Goal: Task Accomplishment & Management: Manage account settings

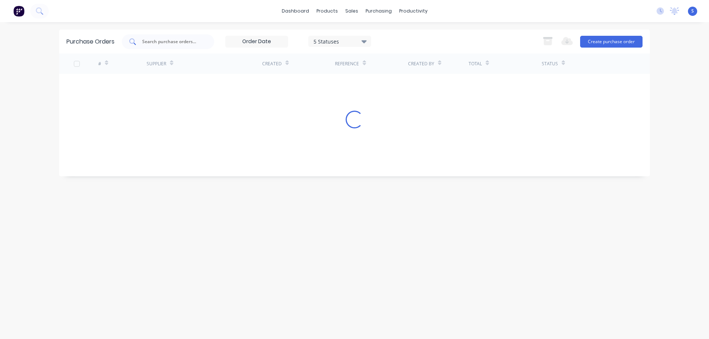
click at [183, 42] on input "text" at bounding box center [171, 41] width 61 height 7
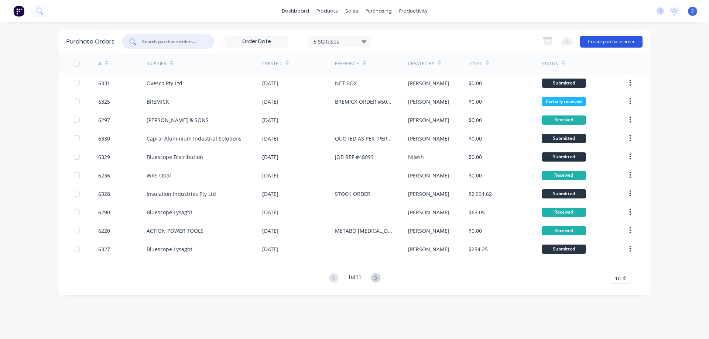
click at [622, 42] on button "Create purchase order" at bounding box center [611, 42] width 62 height 12
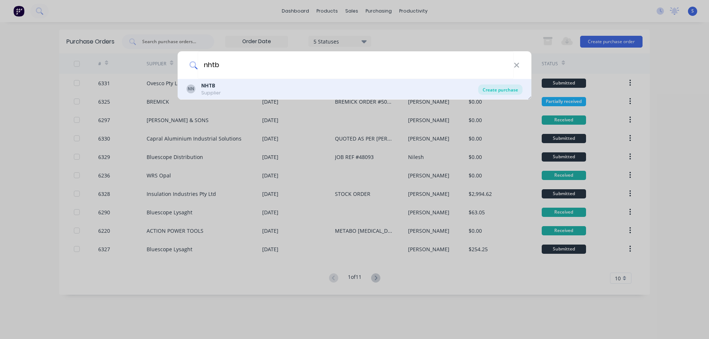
type input "nhtb"
click at [499, 89] on div "Create purchase" at bounding box center [500, 90] width 44 height 10
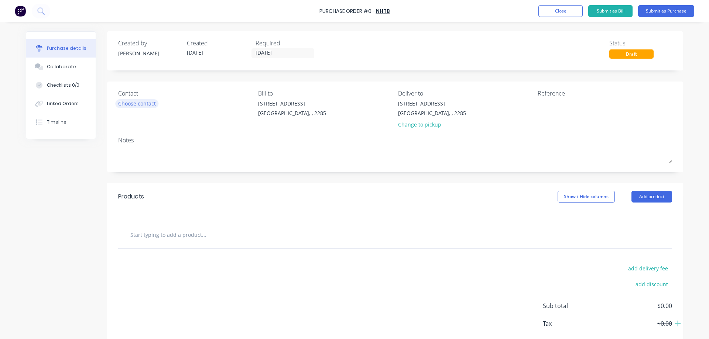
click at [131, 100] on div "Choose contact" at bounding box center [137, 104] width 38 height 8
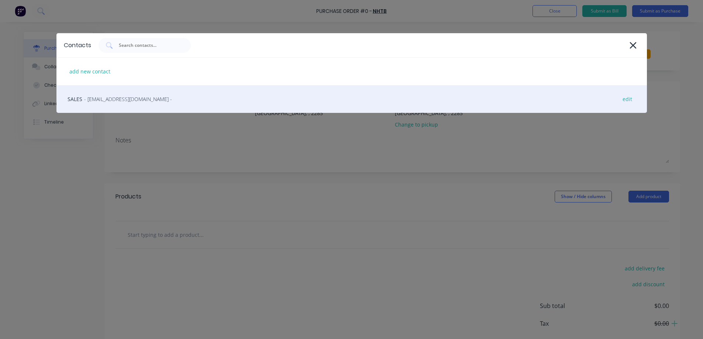
click at [124, 97] on span "- [EMAIL_ADDRESS][DOMAIN_NAME] -" at bounding box center [128, 99] width 88 height 8
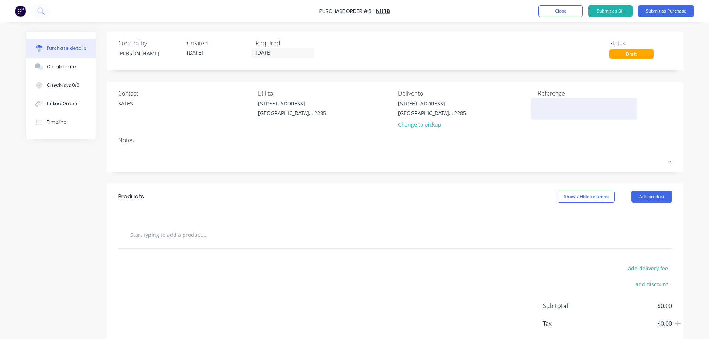
click at [555, 105] on textarea at bounding box center [583, 108] width 92 height 17
type textarea "#47743"
type textarea "x"
type textarea "#47743"
click at [658, 195] on button "Add product" at bounding box center [651, 197] width 41 height 12
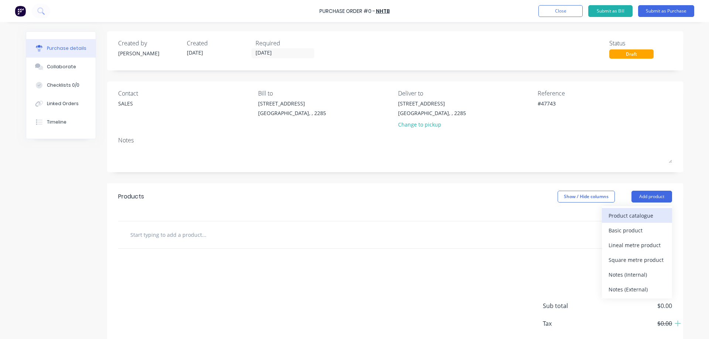
click at [628, 216] on div "Product catalogue" at bounding box center [636, 215] width 57 height 11
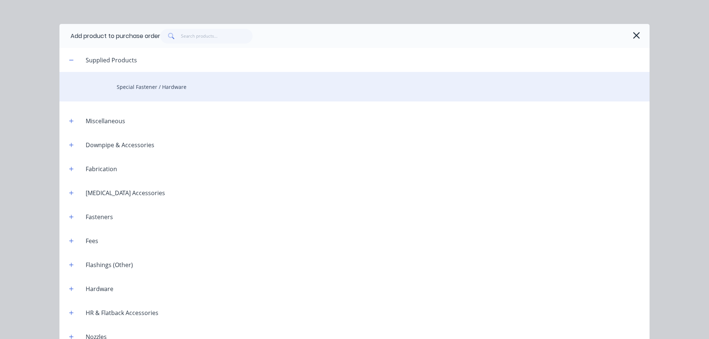
click at [148, 88] on div "Special Fastener / Hardware" at bounding box center [354, 87] width 590 height 30
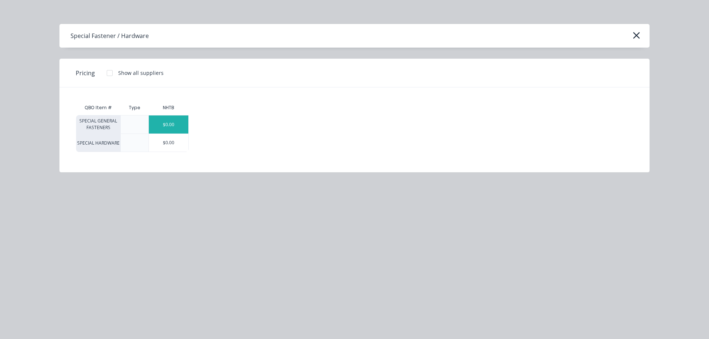
click at [172, 128] on div "$0.00" at bounding box center [168, 125] width 39 height 18
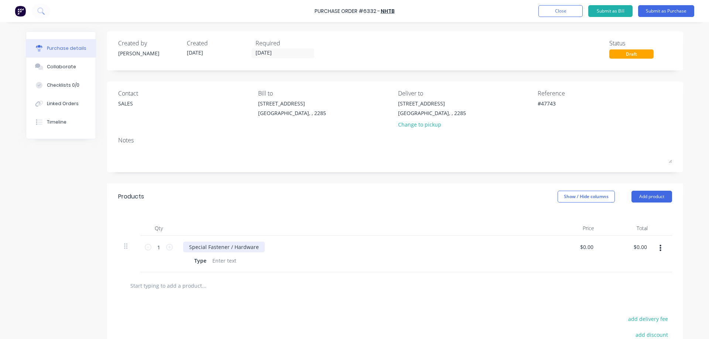
type textarea "x"
click at [212, 248] on div "Special Fastener / Hardware" at bounding box center [224, 247] width 82 height 11
paste div
click at [199, 262] on div "Type" at bounding box center [200, 260] width 18 height 11
type textarea "x"
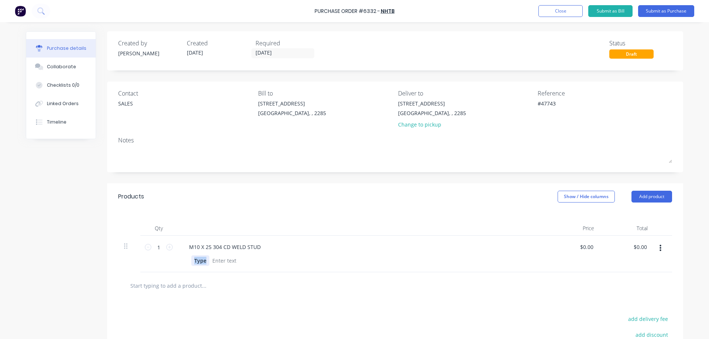
click at [199, 262] on div "Type" at bounding box center [200, 260] width 18 height 11
paste div
click at [157, 247] on input "1" at bounding box center [158, 247] width 15 height 11
type textarea "x"
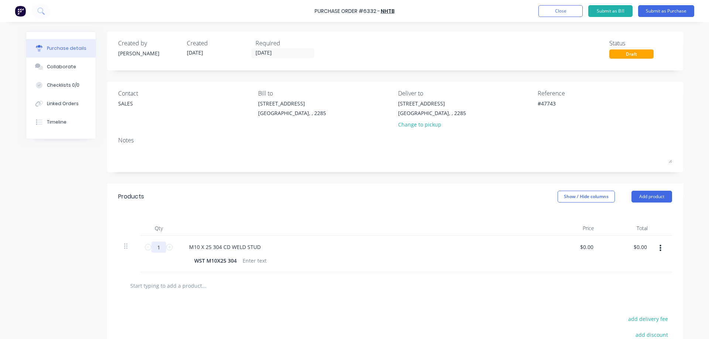
type input "2"
type textarea "x"
type input "25"
drag, startPoint x: 160, startPoint y: 248, endPoint x: 13, endPoint y: 255, distance: 147.1
click at [89, 251] on div "Created by [PERSON_NAME] Created [DATE] Required [DATE] Status Draft Contact SA…" at bounding box center [354, 225] width 657 height 389
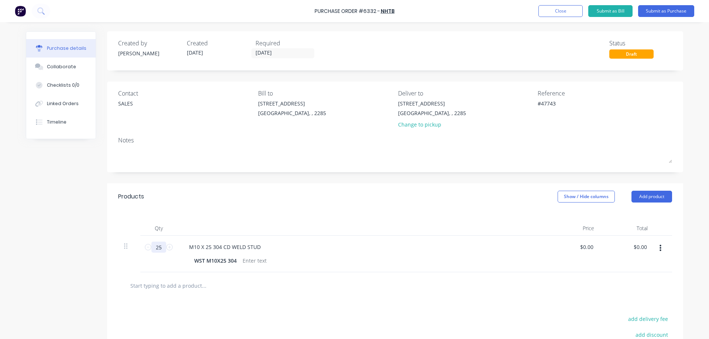
type textarea "x"
type input "2"
type textarea "x"
type input "28"
type textarea "x"
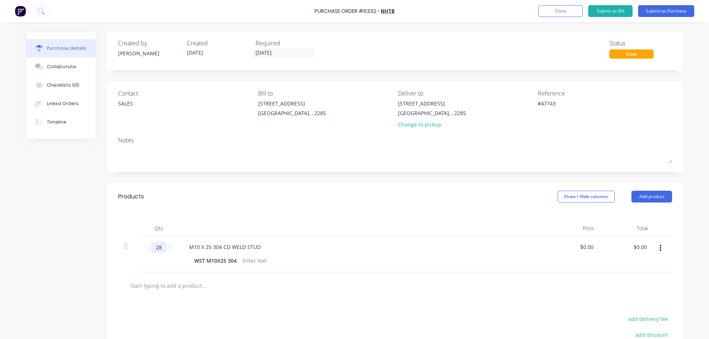
type input "28"
click at [180, 176] on div "Created by [PERSON_NAME] Created [DATE] Required [DATE] Status Draft Contact SA…" at bounding box center [395, 225] width 576 height 389
click at [547, 102] on textarea "#47743" at bounding box center [583, 108] width 92 height 17
type textarea "x"
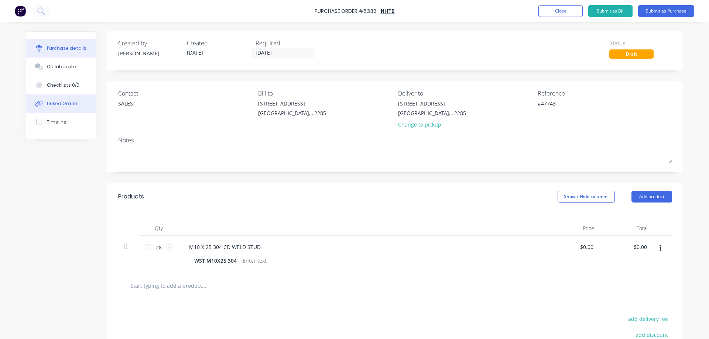
click at [68, 104] on div "Linked Orders" at bounding box center [63, 103] width 32 height 7
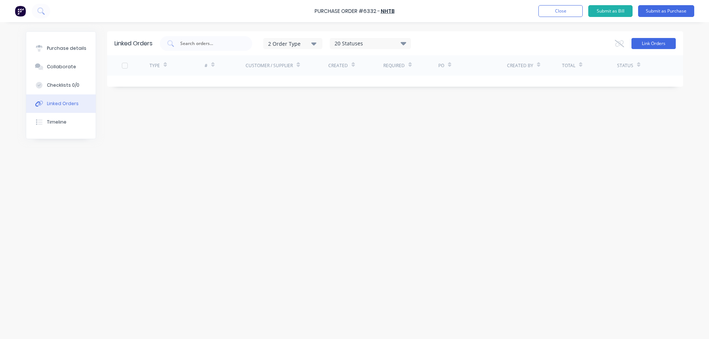
click at [664, 41] on button "Link Orders" at bounding box center [653, 43] width 44 height 11
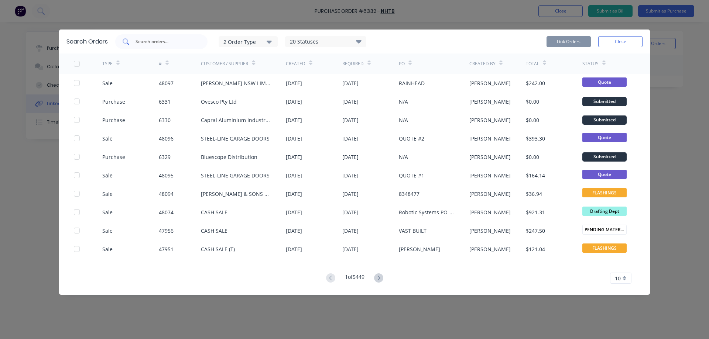
click at [183, 47] on div at bounding box center [161, 41] width 92 height 15
paste input "47743"
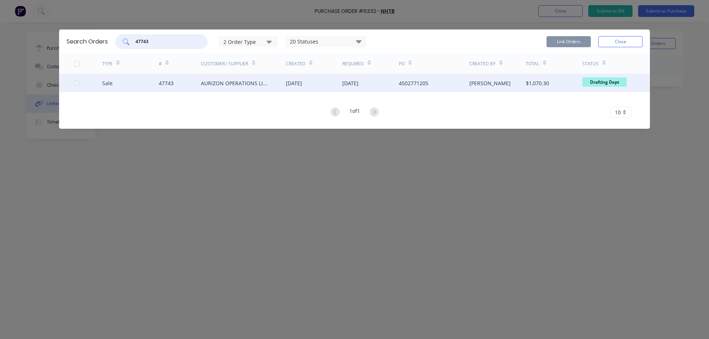
click at [78, 84] on div at bounding box center [76, 83] width 15 height 15
type input "47743"
click at [573, 40] on button "Link Orders" at bounding box center [568, 41] width 44 height 11
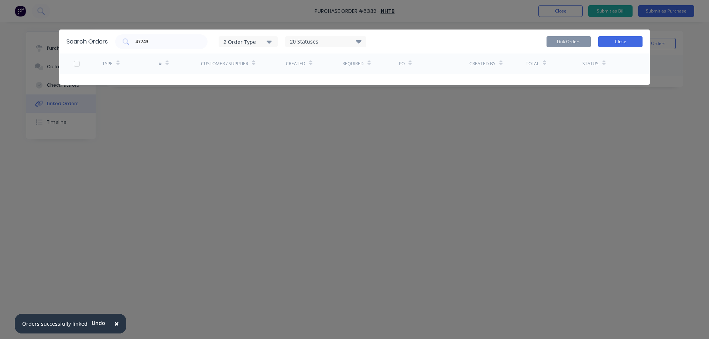
click at [613, 42] on button "Close" at bounding box center [620, 41] width 44 height 11
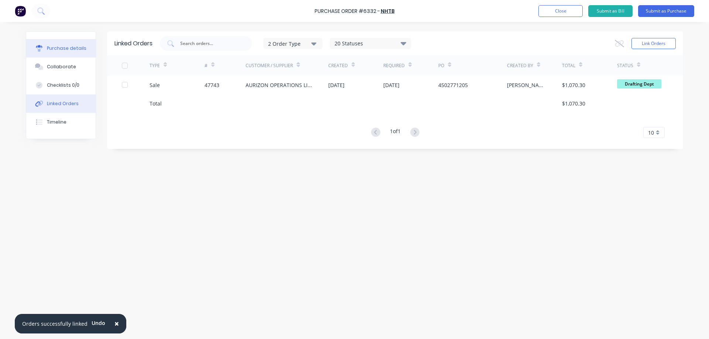
click at [69, 51] on div "Purchase details" at bounding box center [66, 48] width 39 height 7
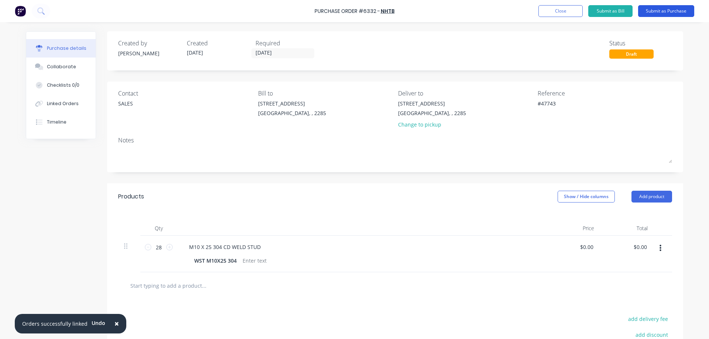
click at [659, 10] on button "Submit as Purchase" at bounding box center [666, 11] width 56 height 12
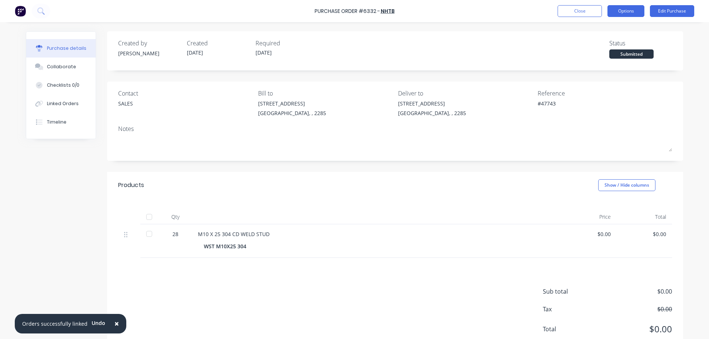
click at [628, 11] on button "Options" at bounding box center [625, 11] width 37 height 12
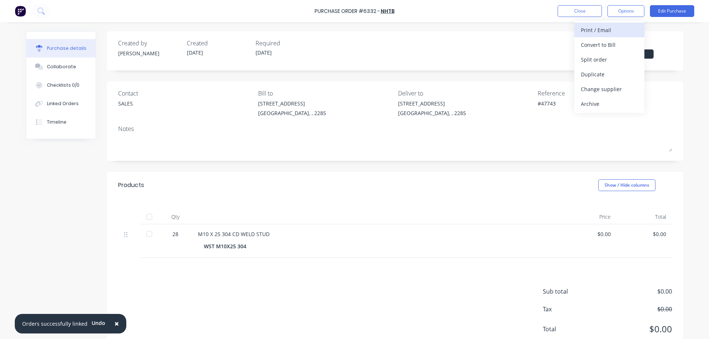
click at [612, 30] on div "Print / Email" at bounding box center [609, 30] width 57 height 11
click at [604, 60] on div "Without pricing" at bounding box center [609, 59] width 57 height 11
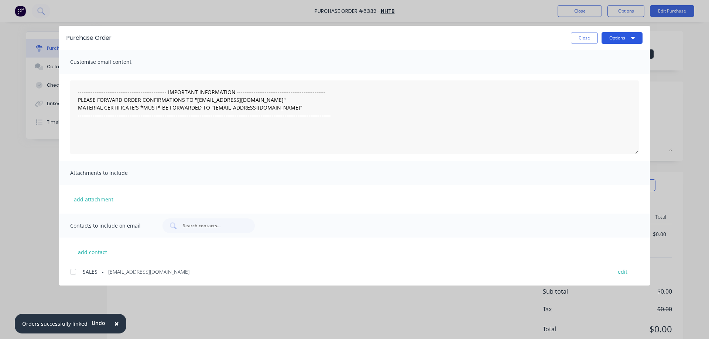
click at [616, 39] on button "Options" at bounding box center [621, 38] width 41 height 12
click at [591, 70] on div "Print" at bounding box center [607, 71] width 57 height 11
click at [623, 41] on button "Options" at bounding box center [621, 38] width 41 height 12
click at [590, 68] on div "Print" at bounding box center [607, 71] width 57 height 11
click at [581, 38] on button "Close" at bounding box center [584, 38] width 27 height 12
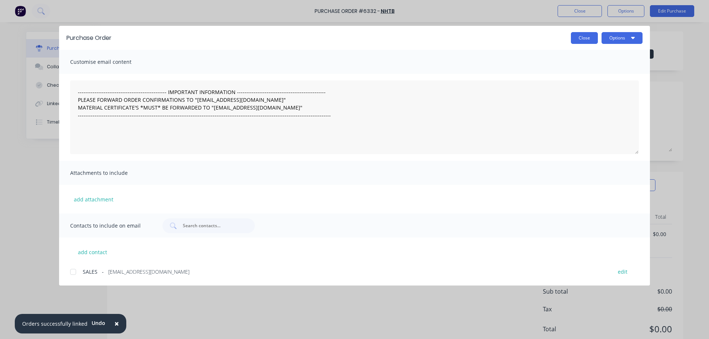
type textarea "x"
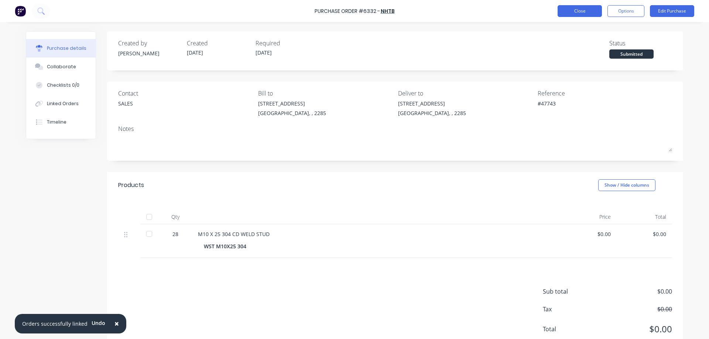
click at [564, 8] on button "Close" at bounding box center [579, 11] width 44 height 12
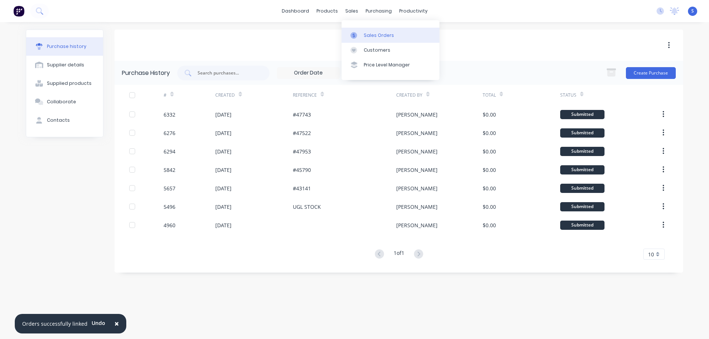
click at [377, 35] on div "Sales Orders" at bounding box center [379, 35] width 30 height 7
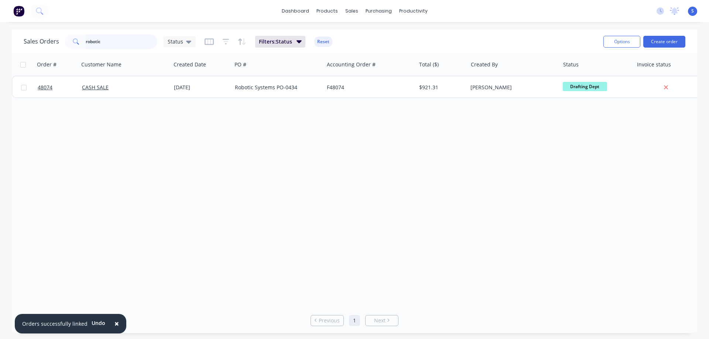
click at [117, 42] on input "robotic" at bounding box center [122, 41] width 72 height 15
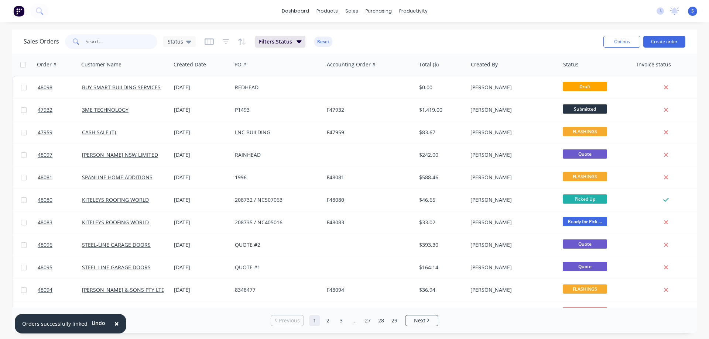
click at [102, 47] on input "text" at bounding box center [122, 41] width 72 height 15
type input "1"
click at [387, 35] on div "Purchase Orders" at bounding box center [402, 35] width 39 height 7
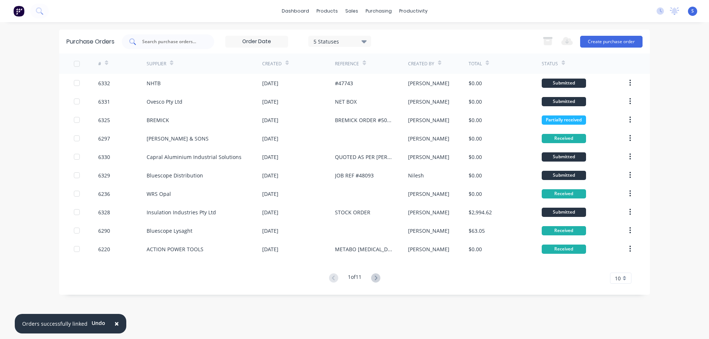
click at [182, 42] on input "text" at bounding box center [171, 41] width 61 height 7
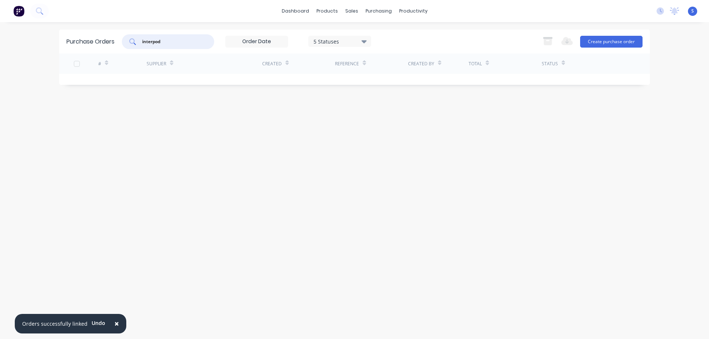
type input "interpod"
click at [347, 45] on div "5 Statuses" at bounding box center [339, 41] width 53 height 8
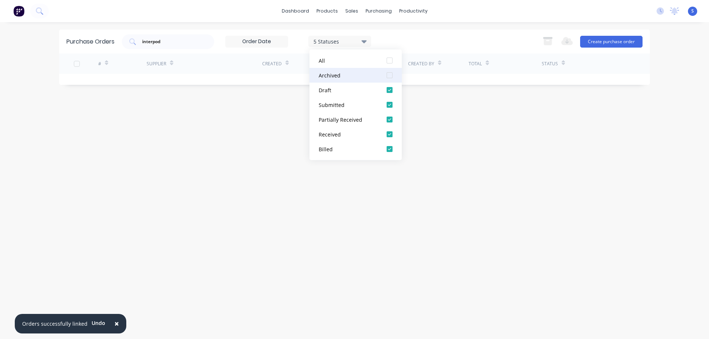
click at [386, 75] on div at bounding box center [389, 75] width 15 height 15
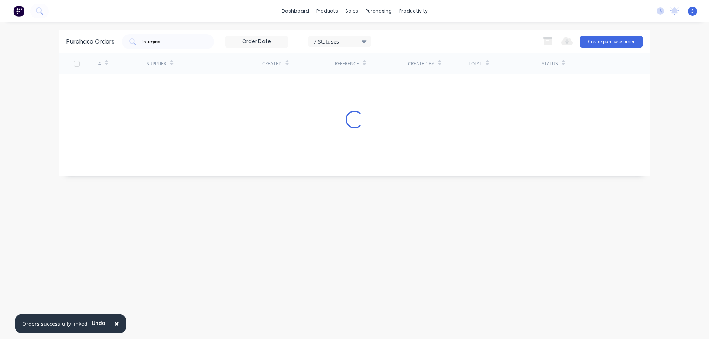
click at [438, 37] on div "interpod 7 Statuses 7 Statuses Export to Excel (XLSX) Create purchase order" at bounding box center [382, 41] width 520 height 15
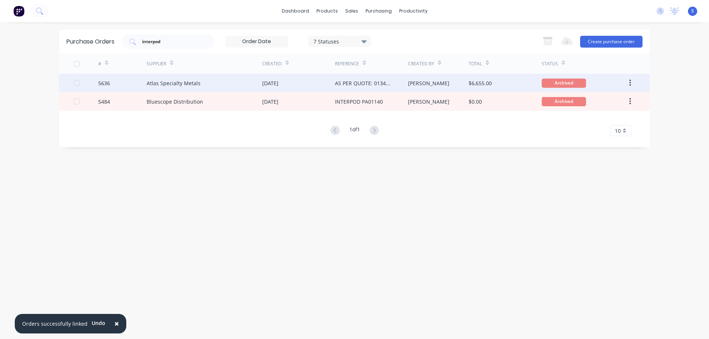
click at [290, 87] on div "04 Jun 2025" at bounding box center [298, 83] width 73 height 18
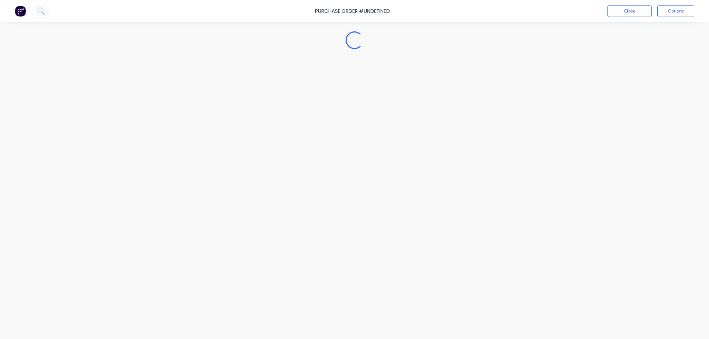
type textarea "x"
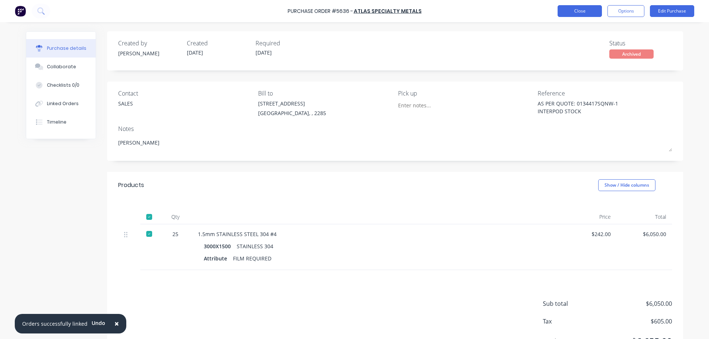
click at [587, 13] on button "Close" at bounding box center [579, 11] width 44 height 12
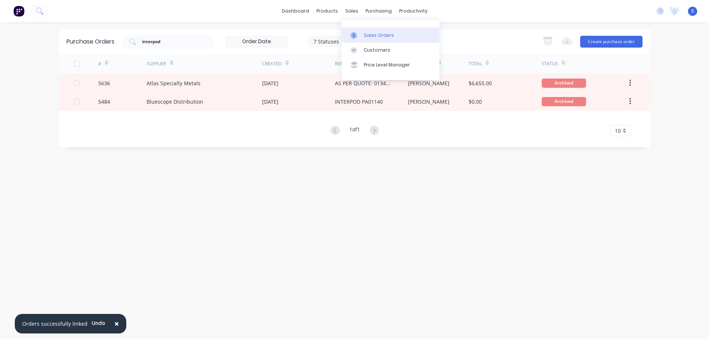
click at [375, 35] on div "Sales Orders" at bounding box center [379, 35] width 30 height 7
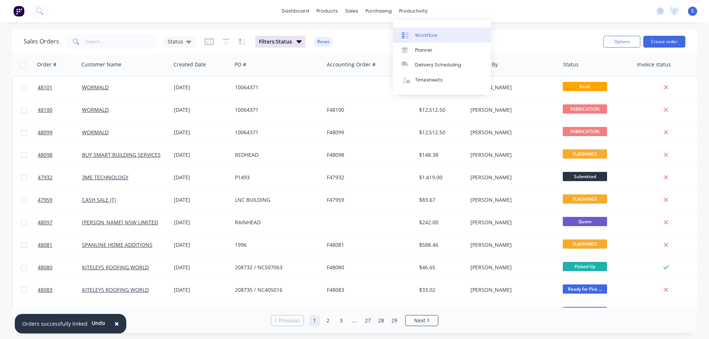
click at [422, 35] on div "Workflow" at bounding box center [426, 35] width 22 height 7
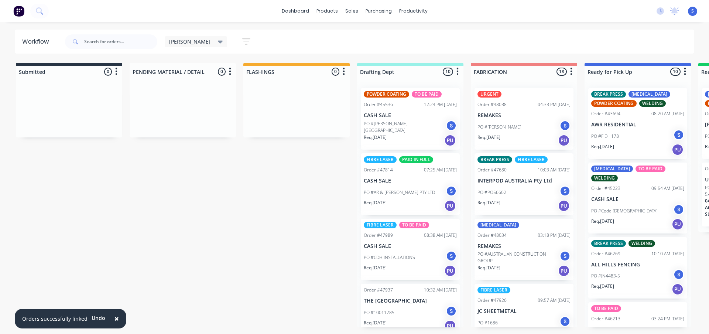
click at [114, 318] on span "×" at bounding box center [116, 318] width 4 height 10
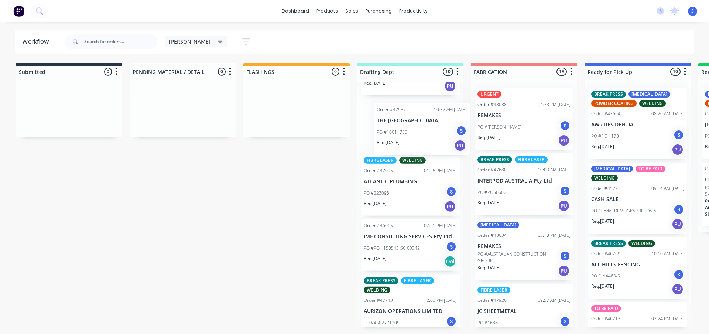
scroll to position [182, 0]
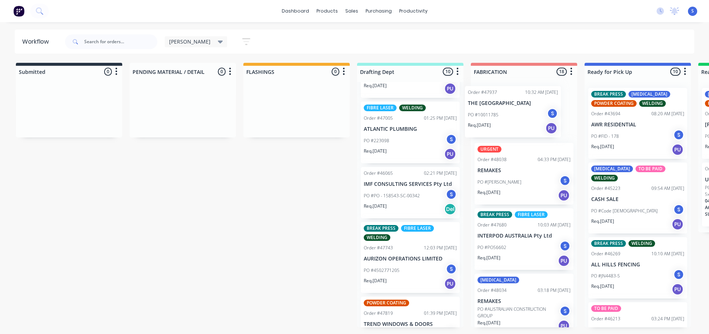
drag, startPoint x: 405, startPoint y: 134, endPoint x: 513, endPoint y: 124, distance: 108.2
click at [513, 124] on div "Submitted 0 Sort By Created date Required date Order number Customer name Most …" at bounding box center [609, 195] width 1231 height 264
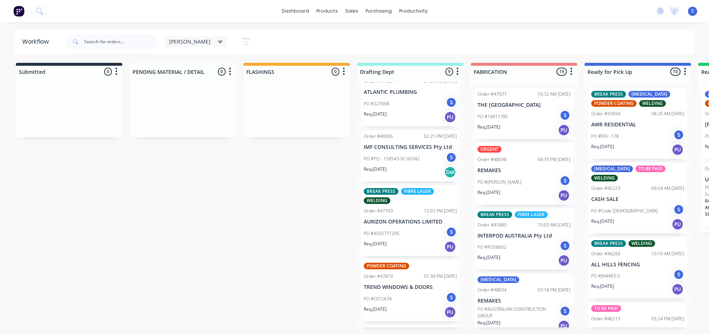
scroll to position [256, 0]
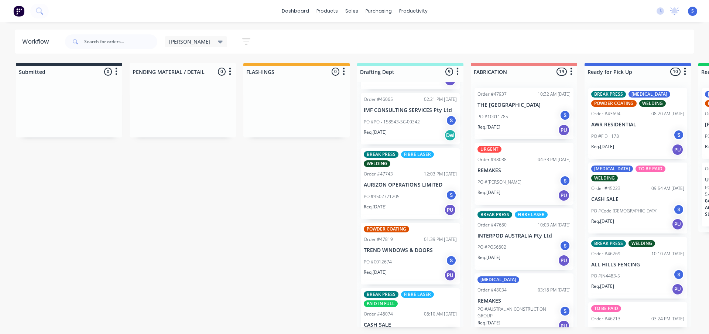
click at [404, 206] on div "Req. 03/10/25 PU" at bounding box center [410, 209] width 93 height 13
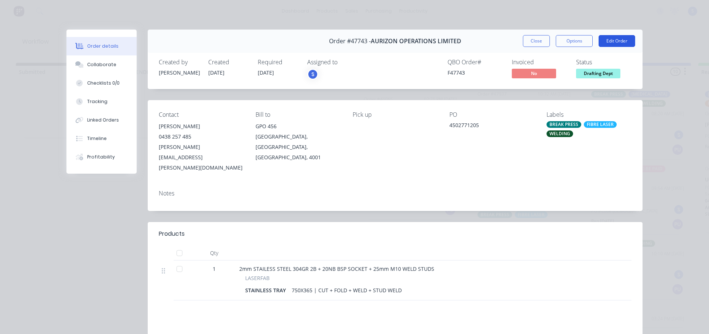
click at [614, 41] on button "Edit Order" at bounding box center [616, 41] width 37 height 12
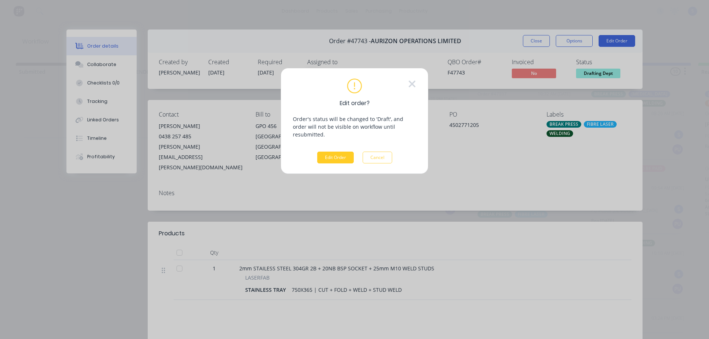
click at [339, 152] on button "Edit Order" at bounding box center [335, 158] width 37 height 12
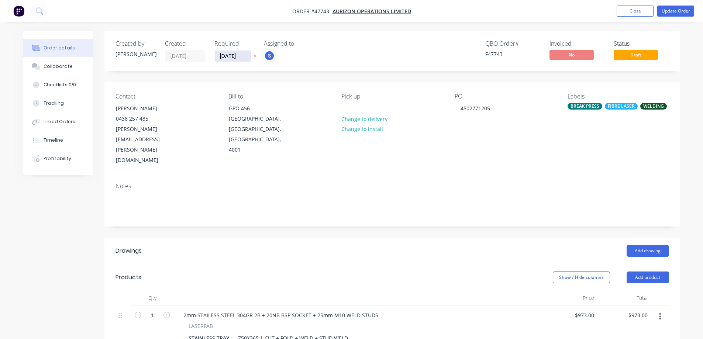
click at [247, 58] on input "[DATE]" at bounding box center [233, 56] width 36 height 11
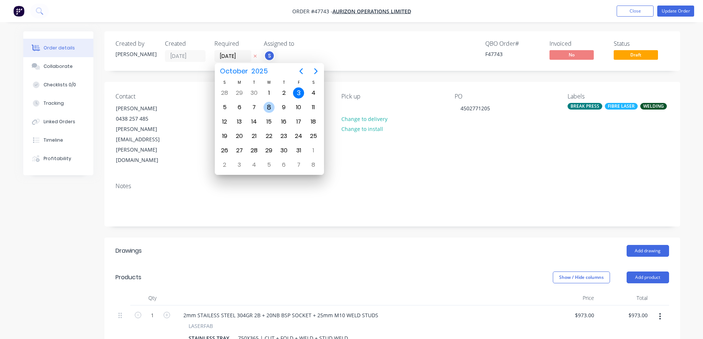
click at [268, 108] on div "8" at bounding box center [269, 107] width 11 height 11
type input "[DATE]"
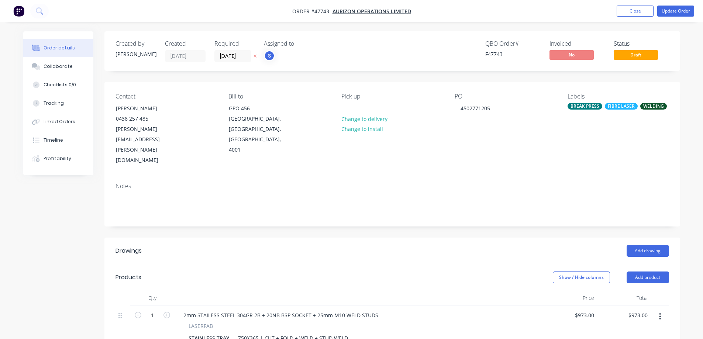
click at [683, 17] on nav "Order #47743 - AURIZON OPERATIONS LIMITED Add product Close Update Order" at bounding box center [351, 11] width 703 height 22
click at [685, 8] on button "Update Order" at bounding box center [675, 11] width 37 height 11
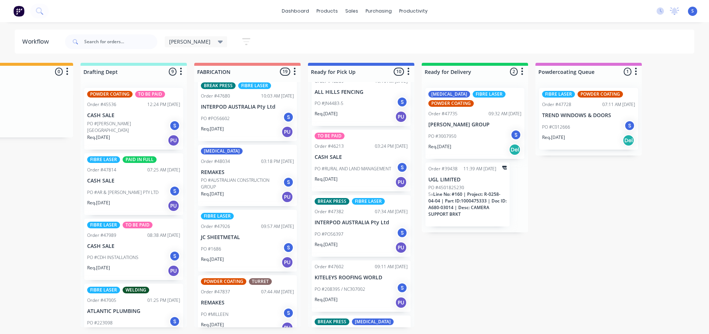
scroll to position [169, 0]
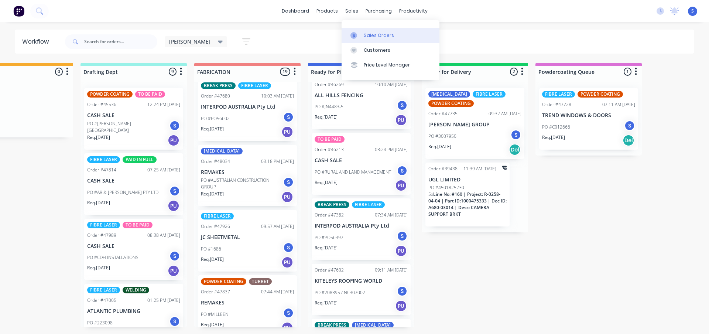
click at [378, 38] on div "Sales Orders" at bounding box center [379, 35] width 30 height 7
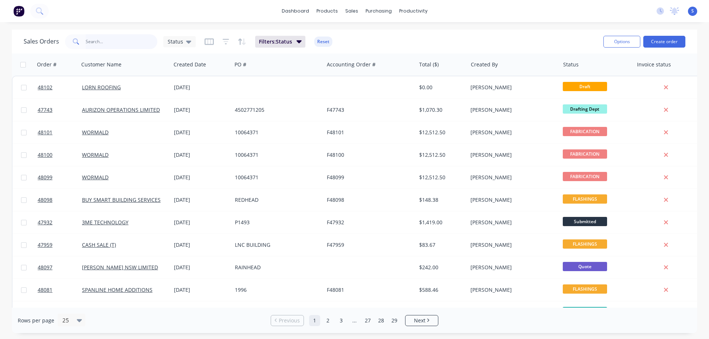
click at [103, 42] on input "text" at bounding box center [122, 41] width 72 height 15
click at [104, 42] on input "text" at bounding box center [122, 41] width 72 height 15
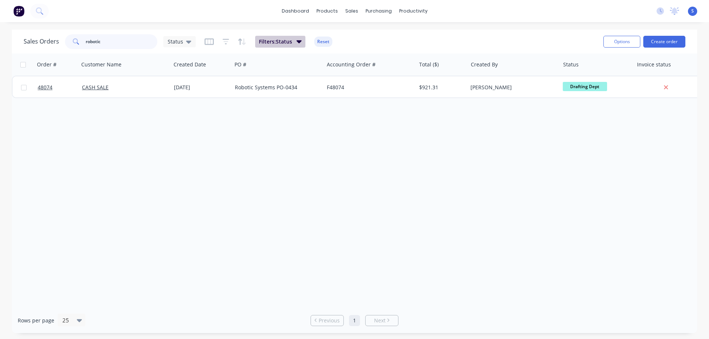
type input "robotic"
click at [291, 38] on span "Filters: Status" at bounding box center [275, 41] width 33 height 7
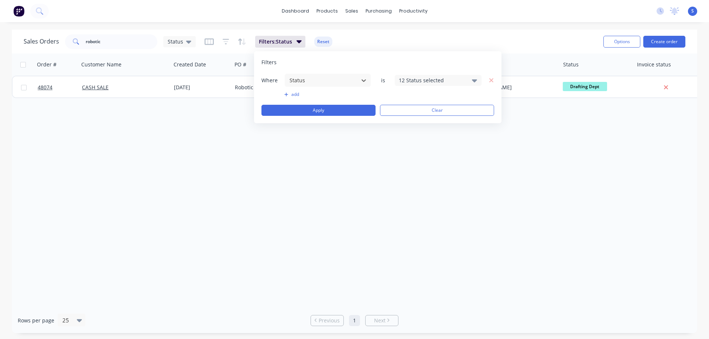
click at [432, 82] on div "12 Status selected" at bounding box center [432, 80] width 67 height 8
click at [412, 136] on div at bounding box center [406, 135] width 15 height 15
click at [528, 36] on div "Sales Orders robotic Status Filters: Status Reset" at bounding box center [311, 41] width 574 height 18
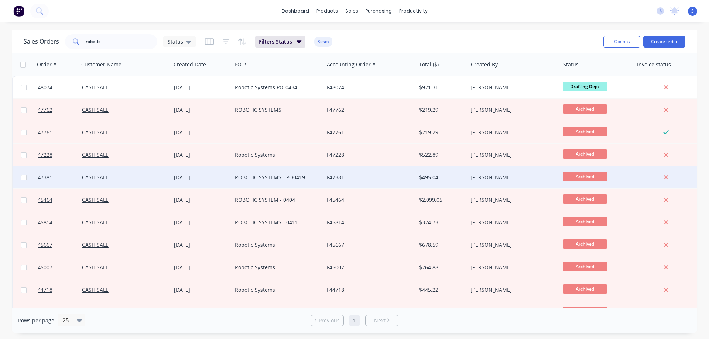
click at [210, 178] on div "[DATE]" at bounding box center [201, 177] width 55 height 7
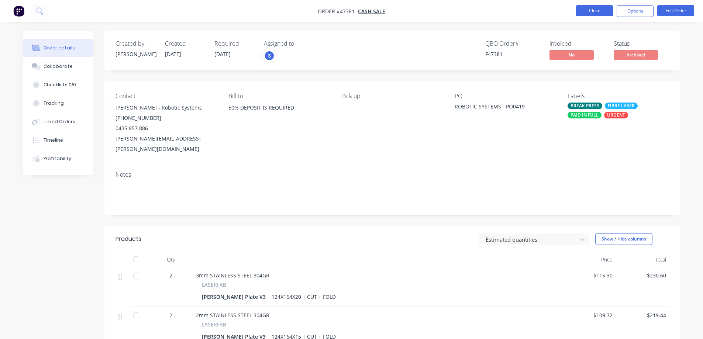
click at [594, 10] on button "Close" at bounding box center [594, 10] width 37 height 11
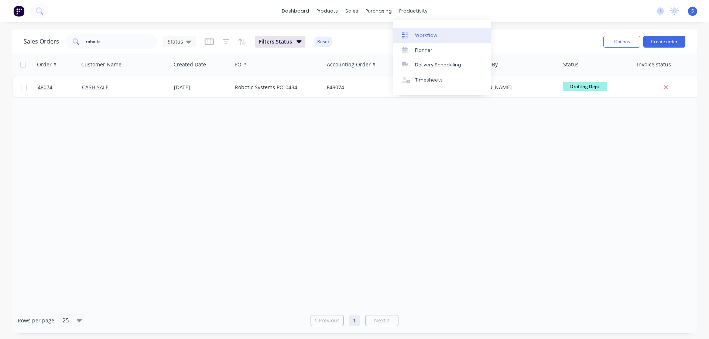
click at [425, 25] on div "Workflow Planner Delivery Scheduling Timesheets" at bounding box center [442, 57] width 98 height 75
click at [422, 35] on div "Workflow" at bounding box center [426, 35] width 22 height 7
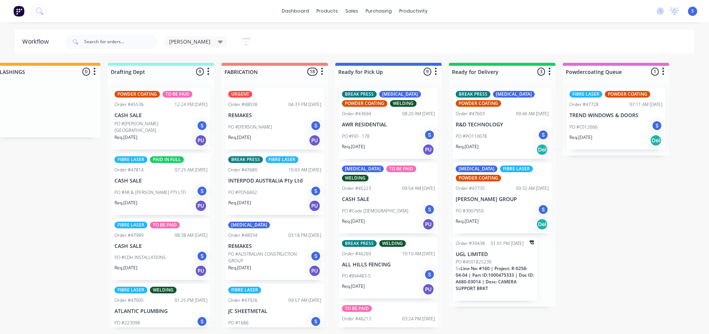
scroll to position [0, 272]
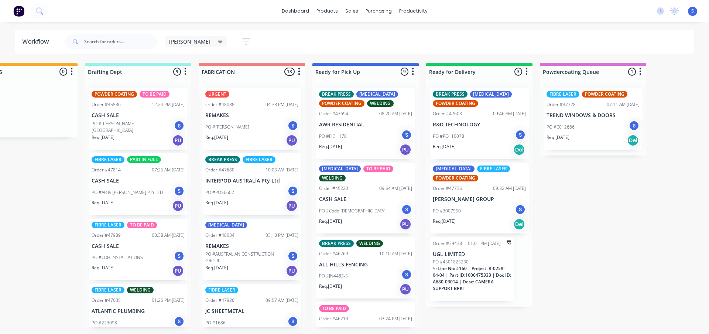
click at [576, 145] on div "Req. [DATE] Del" at bounding box center [592, 140] width 93 height 13
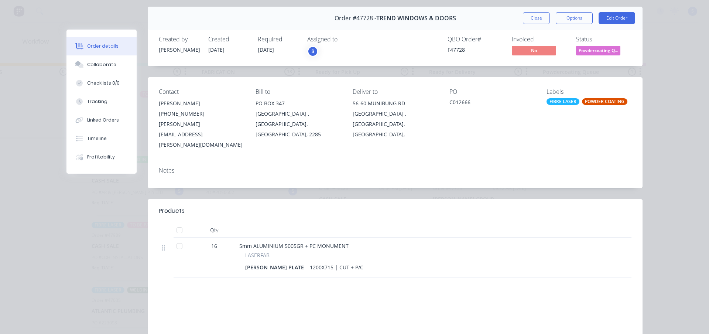
scroll to position [0, 0]
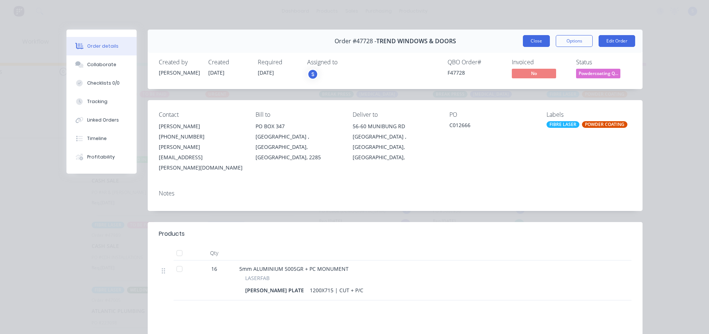
click at [535, 39] on button "Close" at bounding box center [536, 41] width 27 height 12
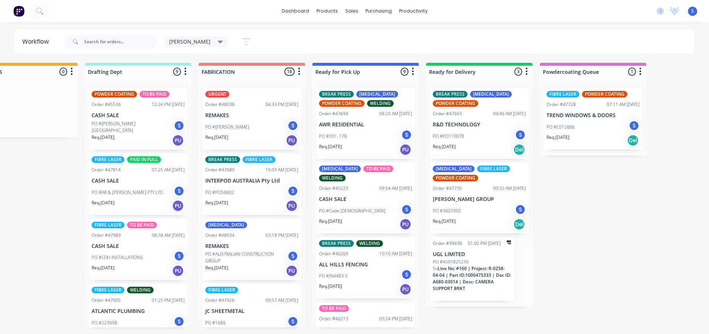
click at [183, 43] on span "[PERSON_NAME]" at bounding box center [189, 42] width 41 height 8
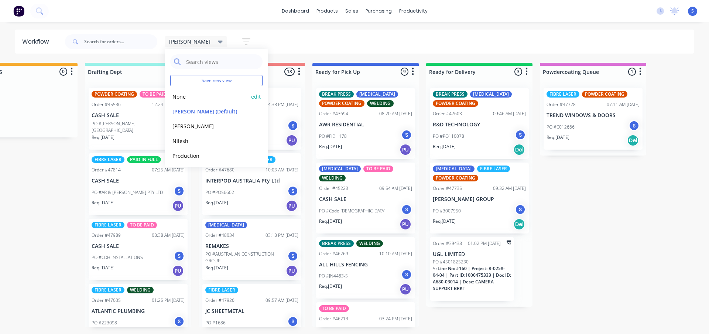
click at [183, 99] on button "None" at bounding box center [209, 96] width 79 height 8
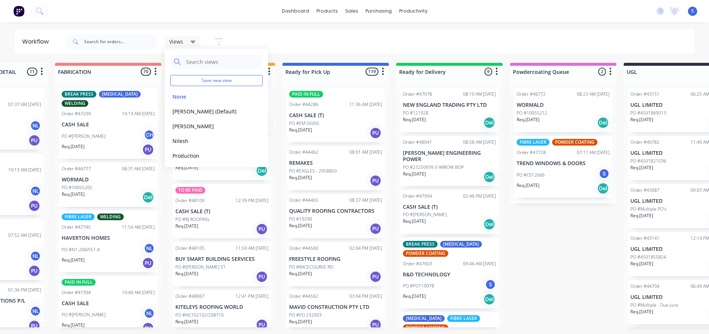
scroll to position [0, 337]
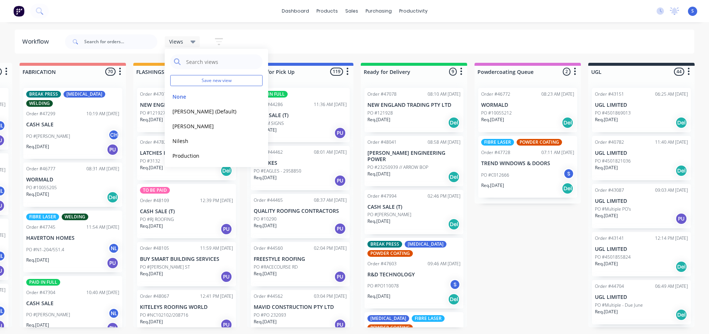
click at [532, 255] on div "Submitted 2 Sort By Created date Required date Order number Customer name Most …" at bounding box center [272, 195] width 1231 height 264
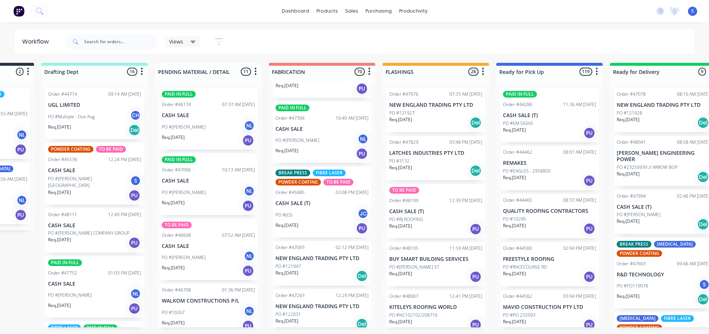
scroll to position [0, 0]
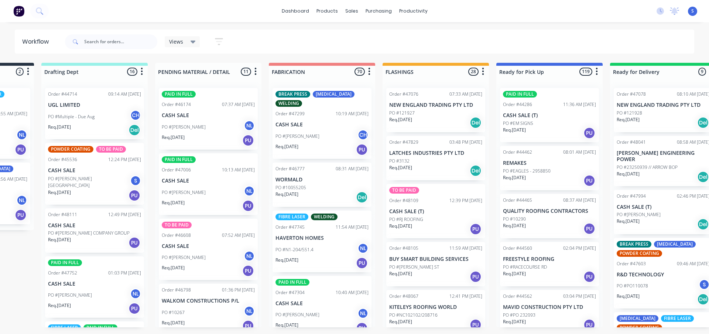
click at [263, 32] on div "Views Save new view None edit [PERSON_NAME] (Default) edit [PERSON_NAME] edit […" at bounding box center [378, 42] width 631 height 22
click at [507, 3] on div "dashboard products sales purchasing productivity dashboard products Product Cat…" at bounding box center [354, 11] width 709 height 22
click at [271, 42] on div "Views Save new view None edit [PERSON_NAME] (Default) edit [PERSON_NAME] edit […" at bounding box center [378, 42] width 631 height 22
click at [108, 3] on div "dashboard products sales purchasing productivity dashboard products Product Cat…" at bounding box center [354, 11] width 709 height 22
click at [98, 240] on div "Req. [DATE] PU" at bounding box center [94, 242] width 93 height 13
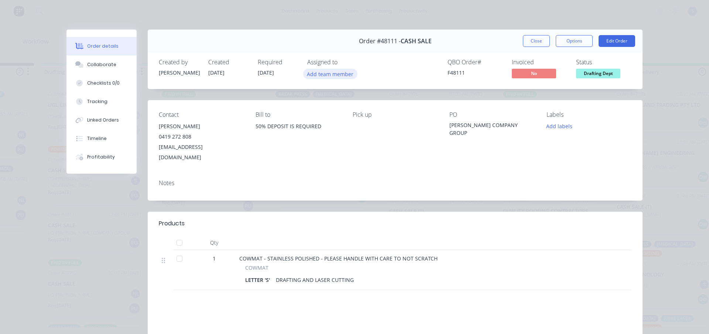
click at [343, 74] on button "Add team member" at bounding box center [330, 74] width 54 height 10
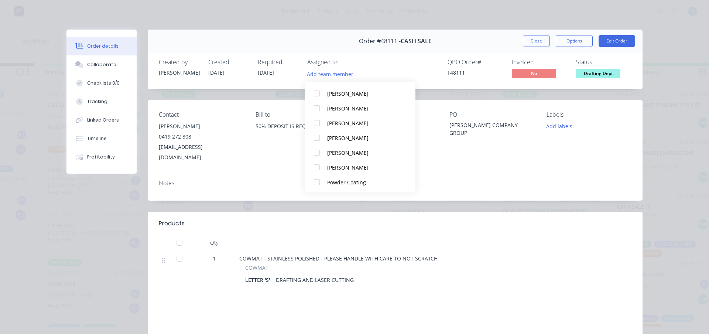
scroll to position [140, 0]
click at [317, 171] on div at bounding box center [316, 166] width 15 height 15
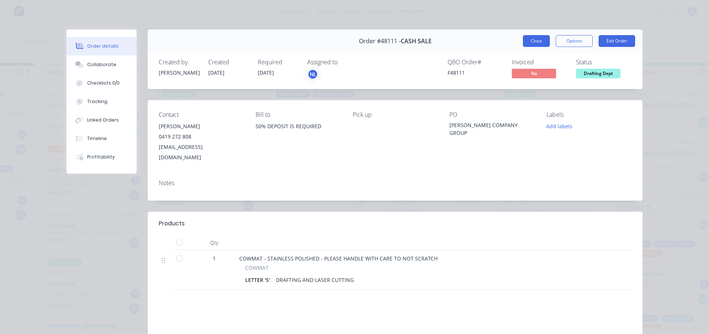
click at [531, 41] on button "Close" at bounding box center [536, 41] width 27 height 12
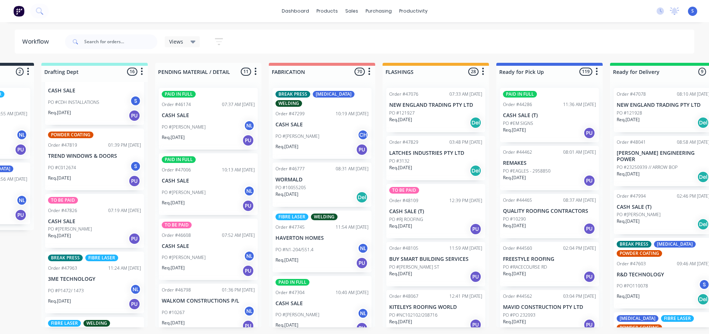
scroll to position [332, 0]
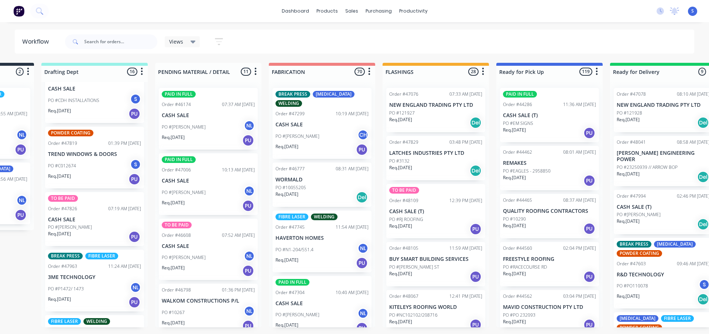
click at [89, 227] on div "PO #[PERSON_NAME]" at bounding box center [94, 227] width 93 height 7
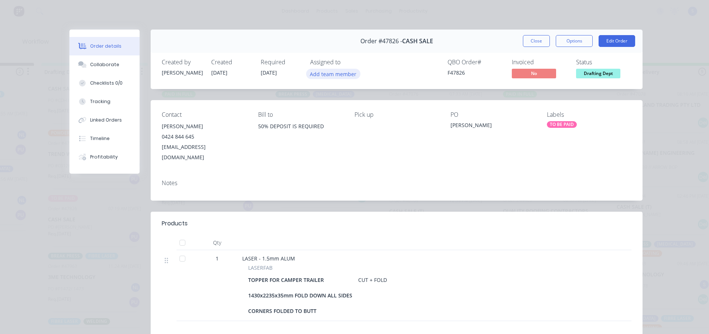
click at [330, 73] on button "Add team member" at bounding box center [333, 74] width 54 height 10
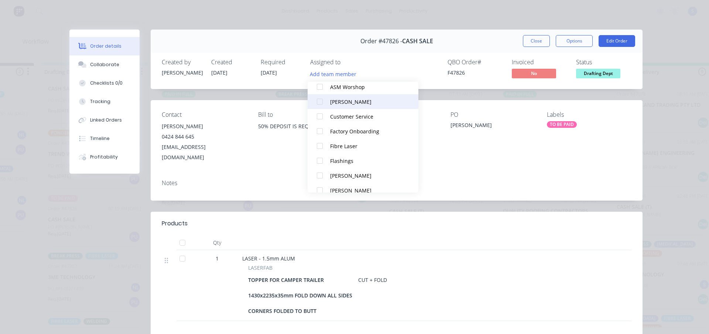
scroll to position [140, 0]
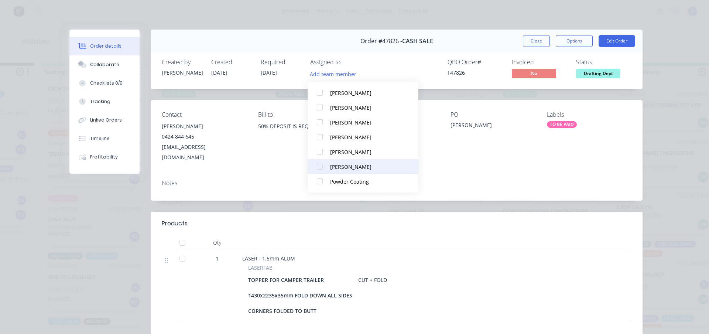
click at [320, 166] on div at bounding box center [319, 166] width 15 height 15
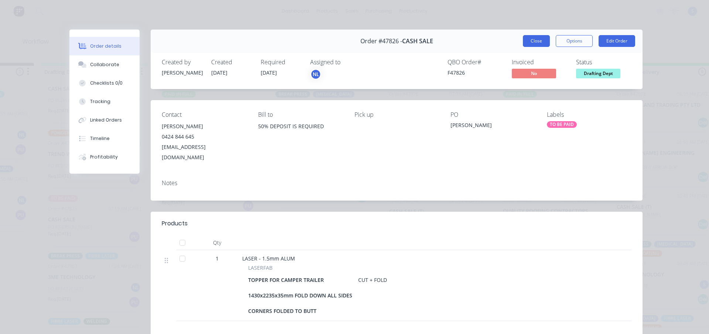
click at [541, 41] on button "Close" at bounding box center [536, 41] width 27 height 12
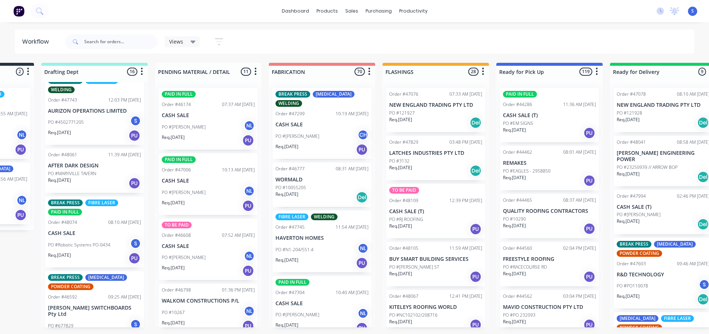
scroll to position [775, 0]
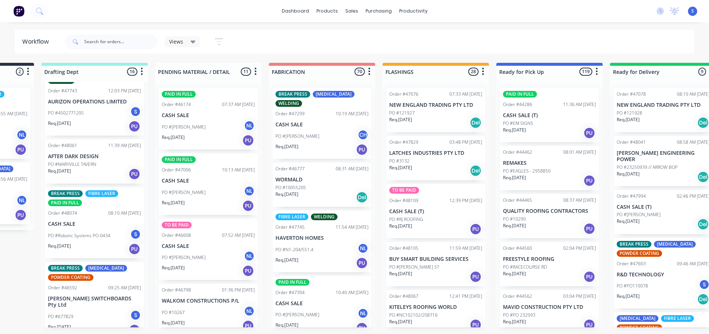
click at [85, 163] on p "PO #MARYVILLE TAVERN" at bounding box center [72, 164] width 48 height 7
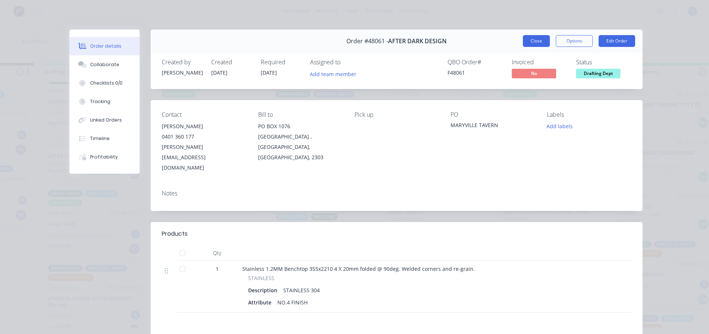
click at [530, 39] on button "Close" at bounding box center [536, 41] width 27 height 12
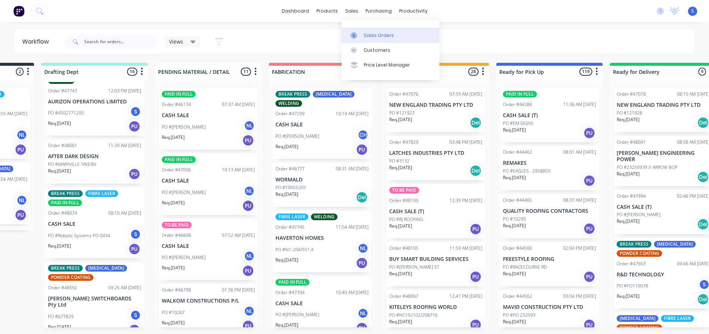
click at [376, 35] on div "Sales Orders" at bounding box center [379, 35] width 30 height 7
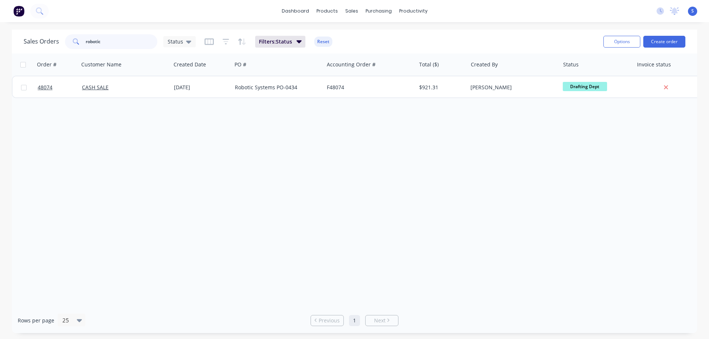
click at [117, 41] on input "robotic" at bounding box center [122, 41] width 72 height 15
click at [384, 33] on div "Purchase Orders" at bounding box center [402, 35] width 39 height 7
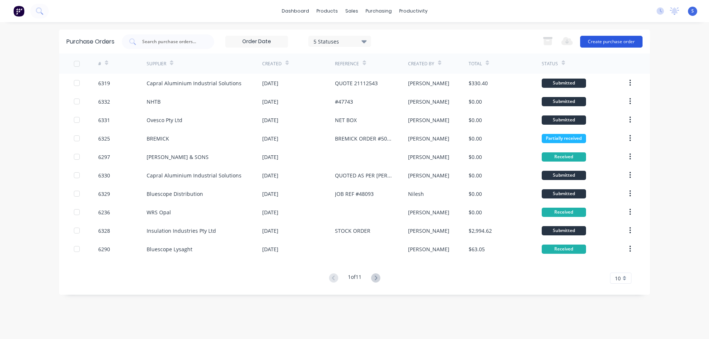
click at [617, 38] on button "Create purchase order" at bounding box center [611, 42] width 62 height 12
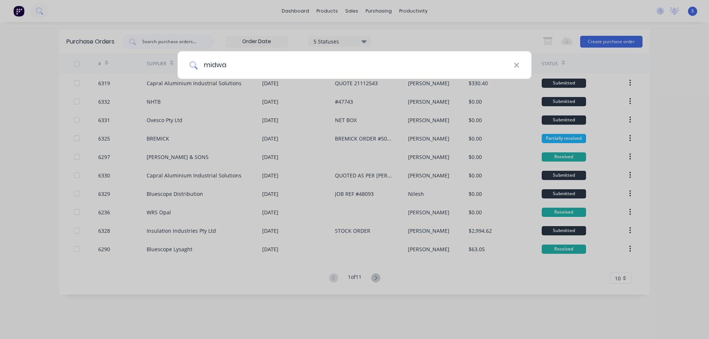
type input "midway"
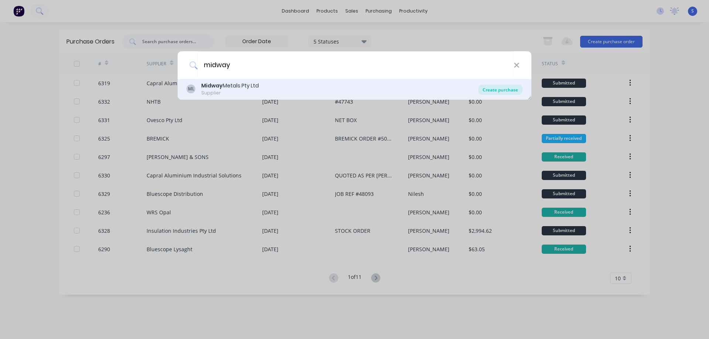
click at [499, 90] on div "Create purchase" at bounding box center [500, 90] width 44 height 10
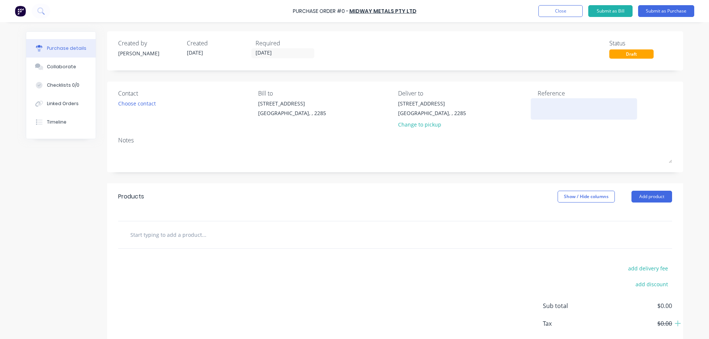
click at [553, 104] on textarea at bounding box center [583, 108] width 92 height 17
type textarea "Interpo"
type textarea "x"
type textarea "Interpod"
type textarea "x"
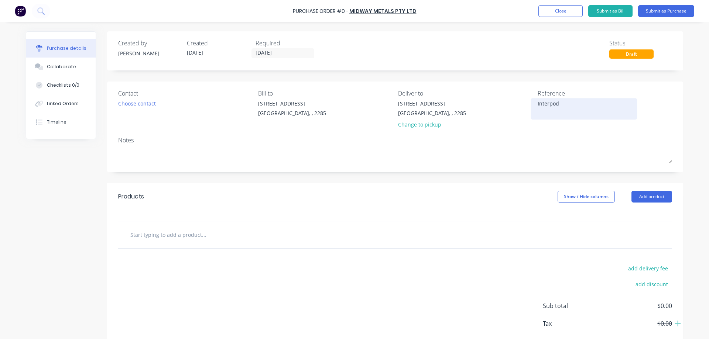
type textarea "Interpod"
type textarea "x"
type textarea "Interpod S"
type textarea "x"
type textarea "Interpod St"
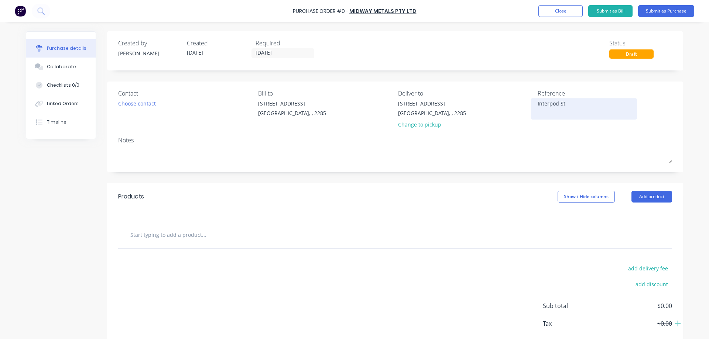
type textarea "x"
type textarea "Interpod Sto"
type textarea "x"
type textarea "Interpod Stoc"
type textarea "x"
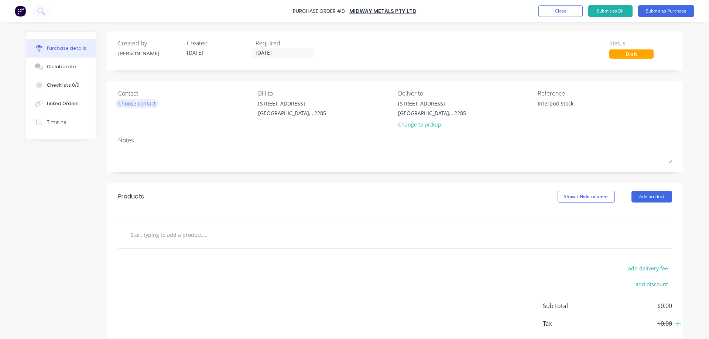
type textarea "Interpod Stock"
type textarea "x"
type textarea "Interpod Stock"
click at [123, 103] on div "Choose contact" at bounding box center [137, 104] width 38 height 8
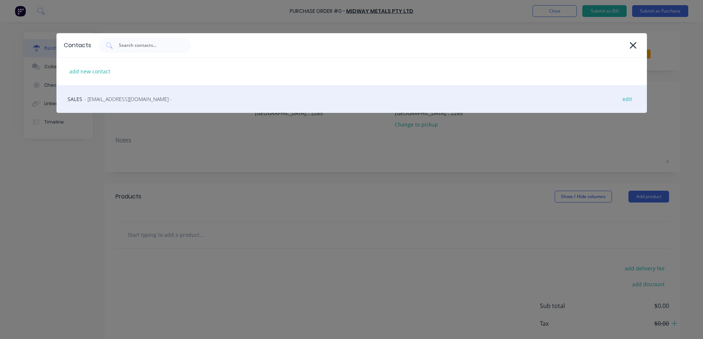
click at [140, 99] on span "- [EMAIL_ADDRESS][DOMAIN_NAME] -" at bounding box center [128, 99] width 88 height 8
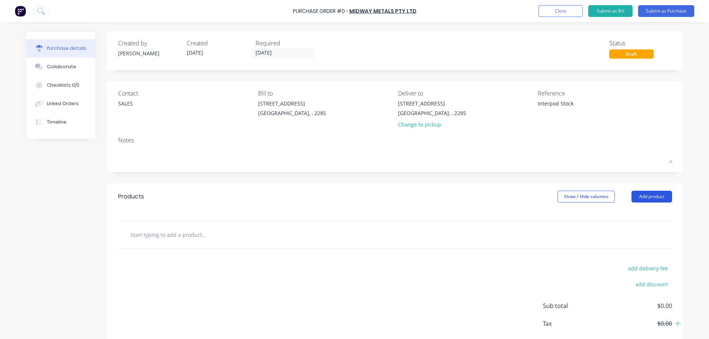
click at [640, 194] on button "Add product" at bounding box center [651, 197] width 41 height 12
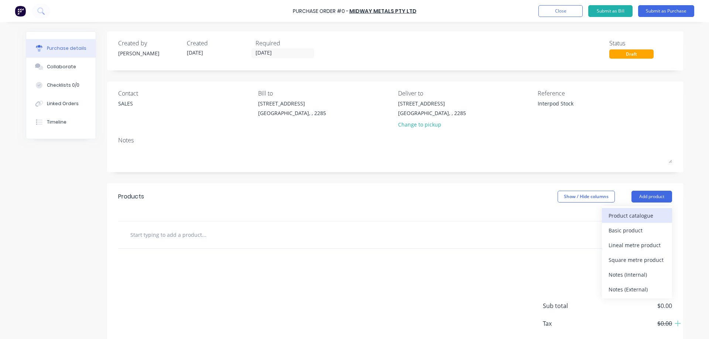
click at [627, 216] on div "Product catalogue" at bounding box center [636, 215] width 57 height 11
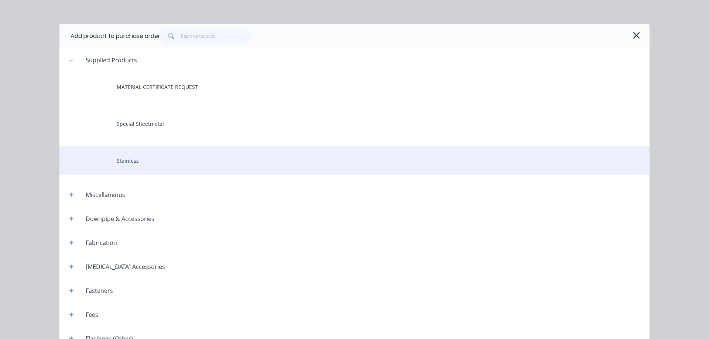
click at [137, 162] on div "Stainless" at bounding box center [354, 161] width 590 height 30
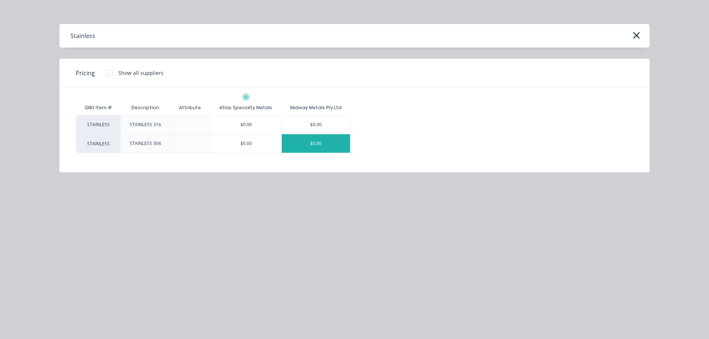
click at [311, 142] on div "$0.00" at bounding box center [316, 143] width 68 height 18
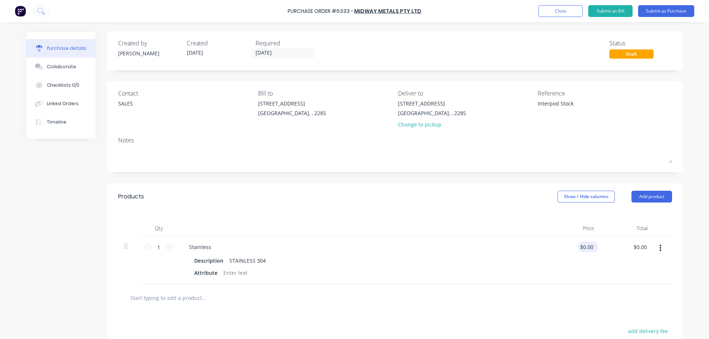
type textarea "x"
type input "0.00"
click at [585, 247] on input "0.00" at bounding box center [586, 247] width 17 height 11
type textarea "x"
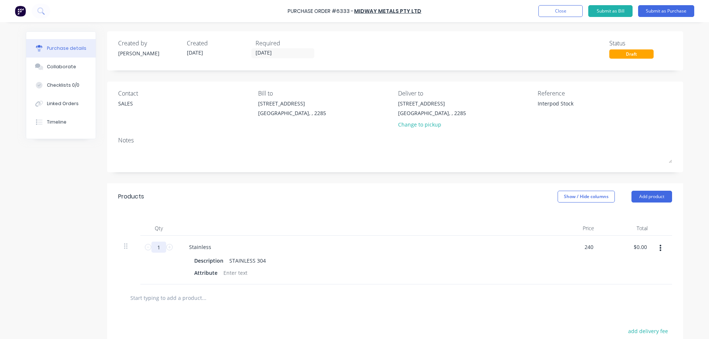
type input "240"
type textarea "x"
type input "$240.00"
click at [159, 249] on input "1" at bounding box center [158, 247] width 15 height 11
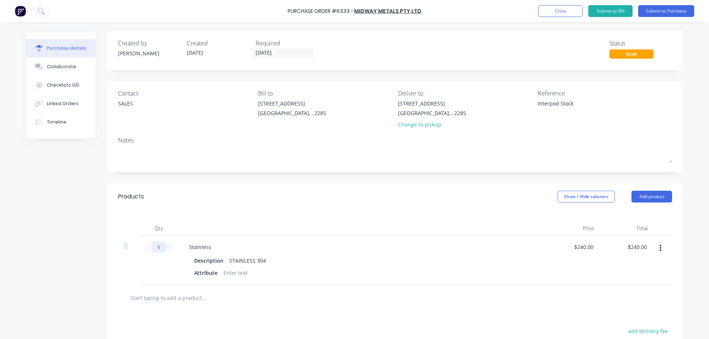
type textarea "x"
type input "2"
type input "$480.00"
type textarea "x"
type input "25"
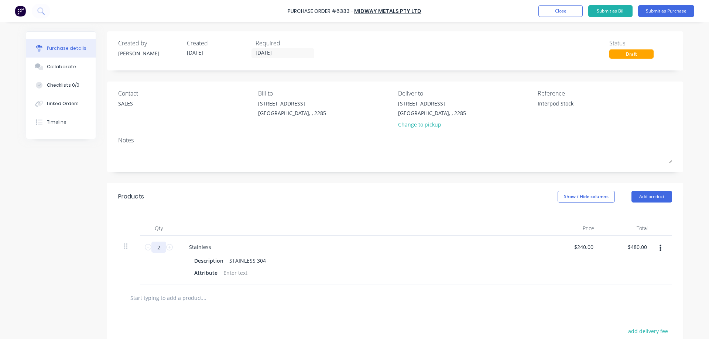
type input "$6,000.00"
type textarea "x"
type input "25"
click at [195, 245] on div "Stainless" at bounding box center [200, 247] width 34 height 11
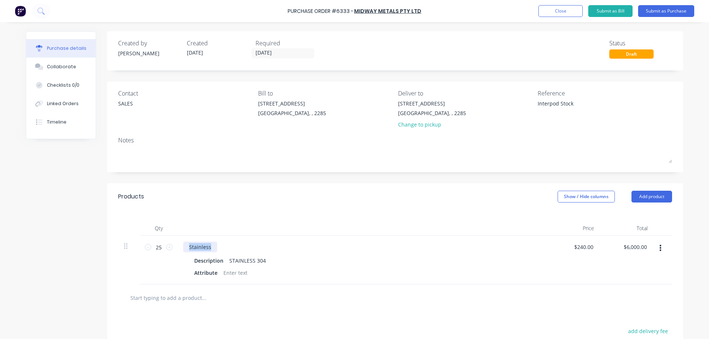
type textarea "x"
click at [183, 248] on div "Stainless" at bounding box center [200, 247] width 34 height 11
click at [227, 248] on div "1.5mm Stainless" at bounding box center [209, 247] width 52 height 11
click at [204, 263] on div "Description" at bounding box center [208, 260] width 35 height 11
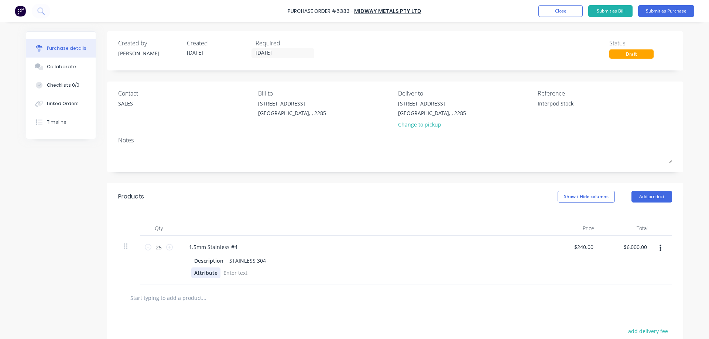
click at [205, 275] on div "Attribute" at bounding box center [205, 273] width 29 height 11
type textarea "x"
click at [205, 275] on div "Attribute" at bounding box center [205, 273] width 29 height 11
click at [202, 274] on div "Attribute" at bounding box center [205, 277] width 29 height 18
click at [191, 279] on div "Attribute" at bounding box center [205, 277] width 29 height 18
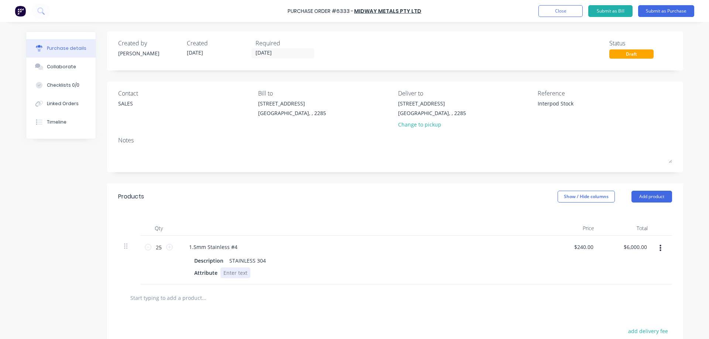
type textarea "x"
click at [235, 271] on div at bounding box center [235, 273] width 30 height 11
click at [204, 261] on div "Description" at bounding box center [208, 260] width 35 height 11
type textarea "x"
click at [204, 261] on div "Description" at bounding box center [208, 260] width 35 height 11
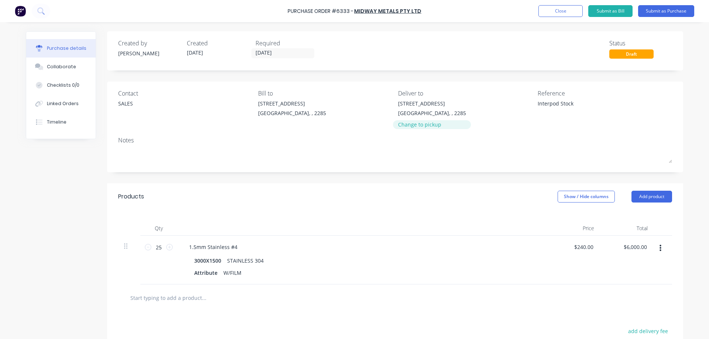
click at [421, 125] on div "Change to pickup" at bounding box center [432, 125] width 68 height 8
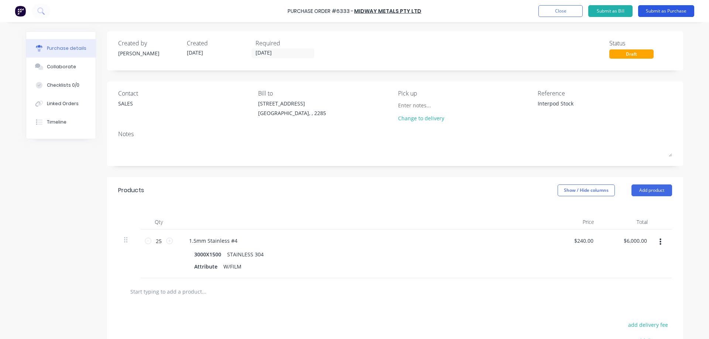
click at [659, 8] on button "Submit as Purchase" at bounding box center [666, 11] width 56 height 12
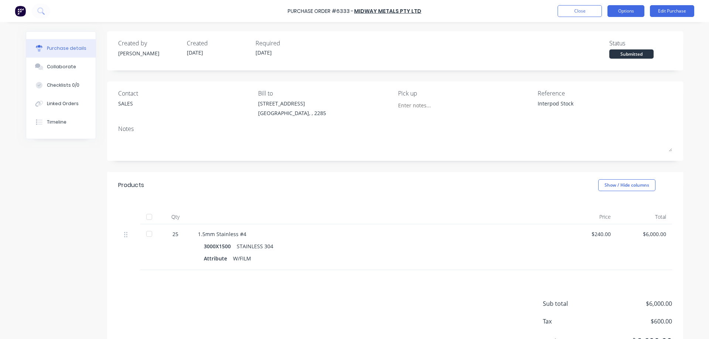
click at [620, 10] on button "Options" at bounding box center [625, 11] width 37 height 12
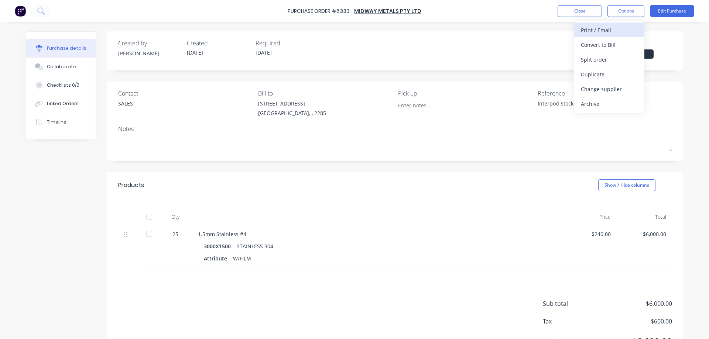
click at [603, 33] on div "Print / Email" at bounding box center [609, 30] width 57 height 11
click at [592, 63] on div "Without pricing" at bounding box center [609, 59] width 57 height 11
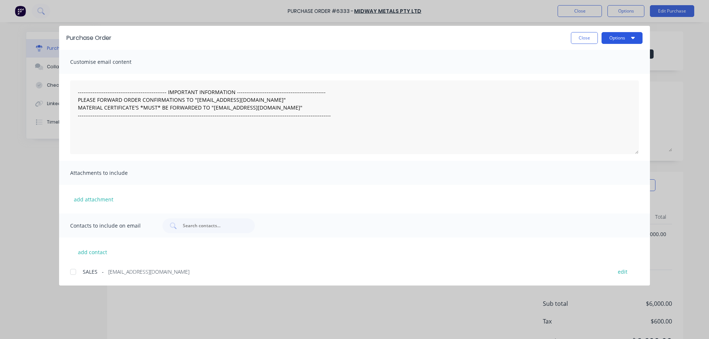
click at [613, 41] on button "Options" at bounding box center [621, 38] width 41 height 12
click at [586, 69] on div "Print" at bounding box center [607, 71] width 57 height 11
click at [581, 39] on button "Close" at bounding box center [584, 38] width 27 height 12
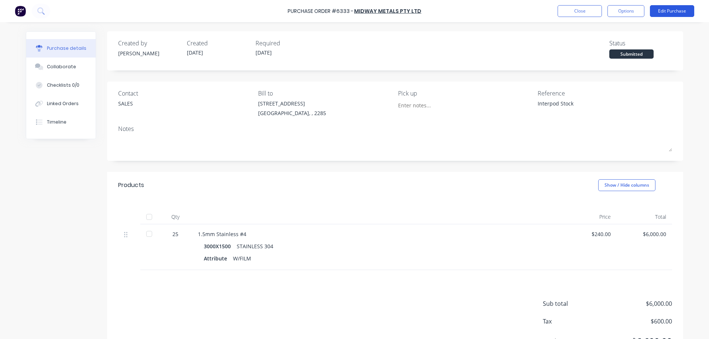
click at [665, 11] on button "Edit Purchase" at bounding box center [672, 11] width 44 height 12
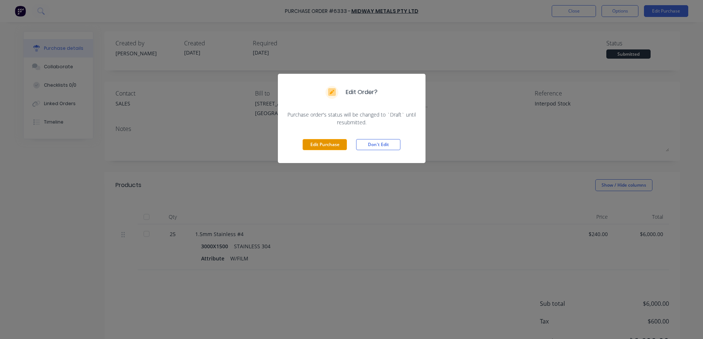
click at [329, 145] on button "Edit Purchase" at bounding box center [325, 144] width 44 height 11
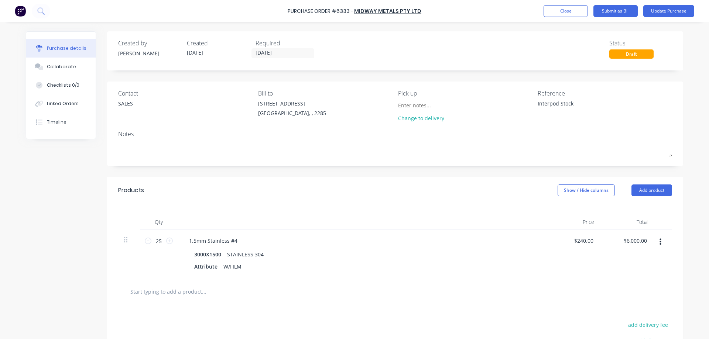
click at [201, 55] on div "Created by [PERSON_NAME] Created [DATE] Required [DATE]" at bounding box center [218, 49] width 200 height 20
click at [285, 54] on input "[DATE]" at bounding box center [283, 53] width 62 height 9
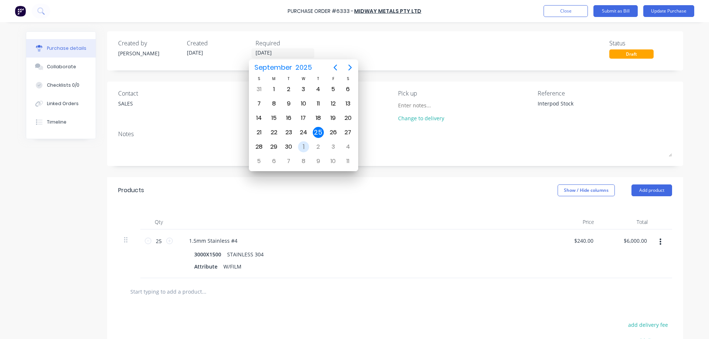
click at [306, 147] on div "1" at bounding box center [303, 146] width 11 height 11
type textarea "x"
type input "[DATE]"
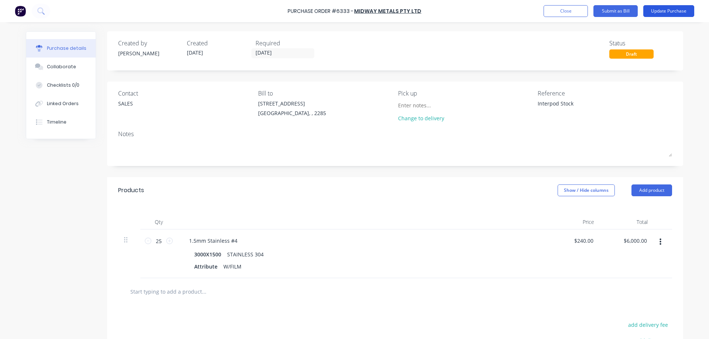
click at [680, 10] on button "Update Purchase" at bounding box center [668, 11] width 51 height 12
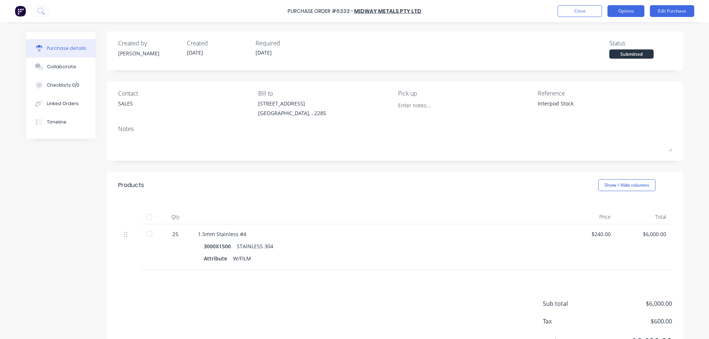
click at [623, 12] on button "Options" at bounding box center [625, 11] width 37 height 12
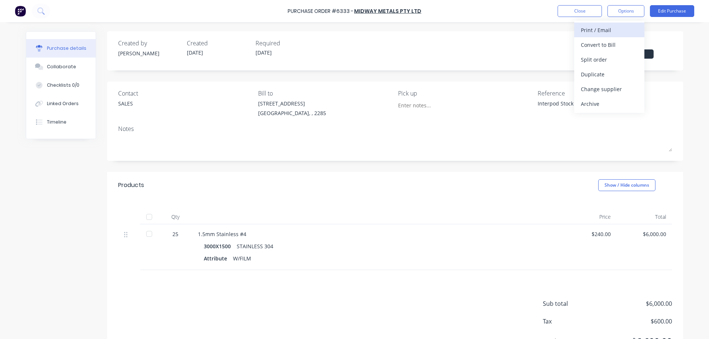
click at [604, 30] on div "Print / Email" at bounding box center [609, 30] width 57 height 11
click at [598, 60] on div "Without pricing" at bounding box center [609, 59] width 57 height 11
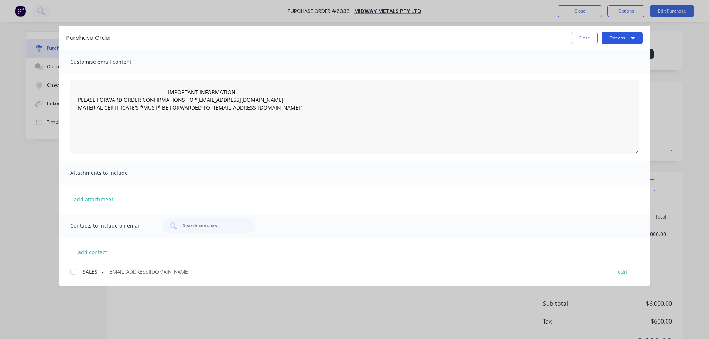
click at [626, 38] on button "Options" at bounding box center [621, 38] width 41 height 12
click at [591, 69] on div "Print" at bounding box center [607, 71] width 57 height 11
click at [585, 43] on button "Close" at bounding box center [584, 38] width 27 height 12
type textarea "x"
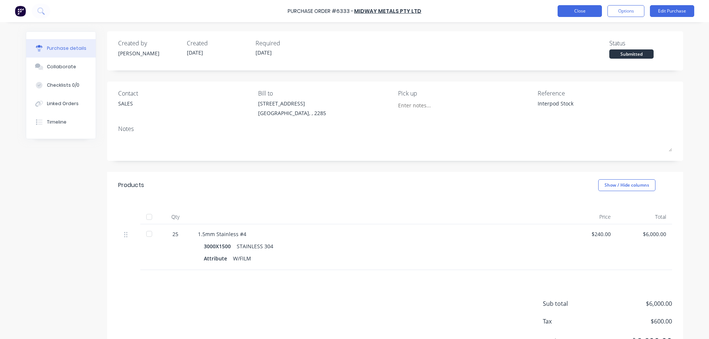
click at [582, 9] on button "Close" at bounding box center [579, 11] width 44 height 12
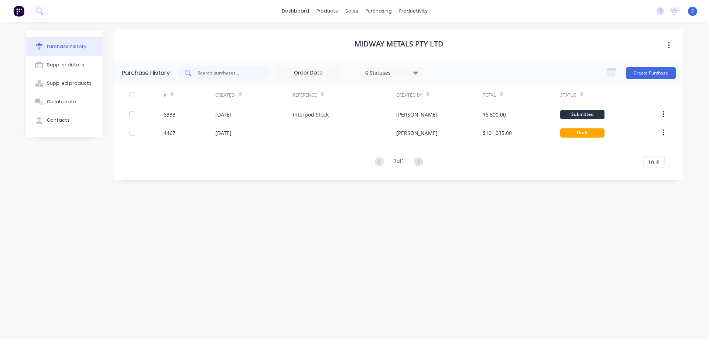
click at [228, 75] on input "text" at bounding box center [227, 72] width 61 height 7
click at [386, 38] on div "Purchase Orders" at bounding box center [402, 35] width 39 height 7
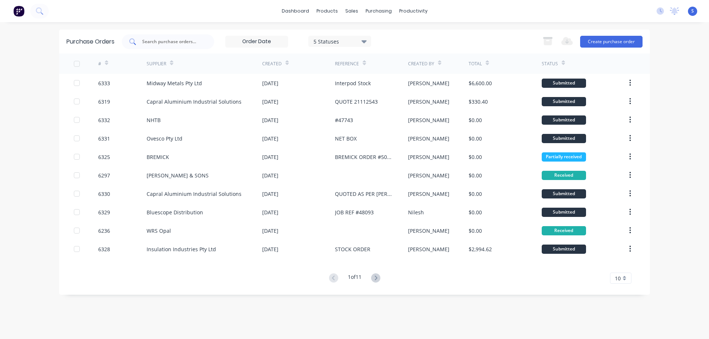
click at [192, 46] on div at bounding box center [168, 41] width 92 height 15
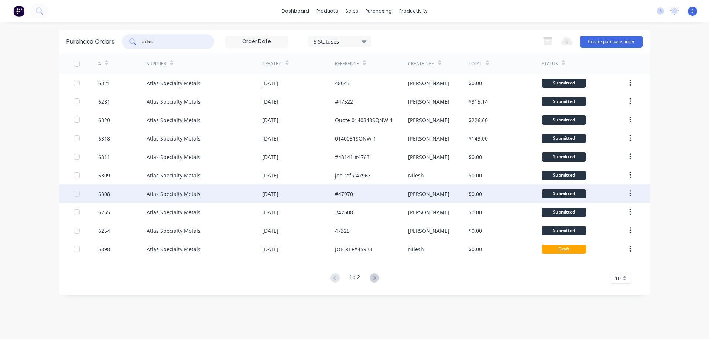
type input "atlas"
click at [321, 194] on div "[DATE]" at bounding box center [298, 194] width 73 height 18
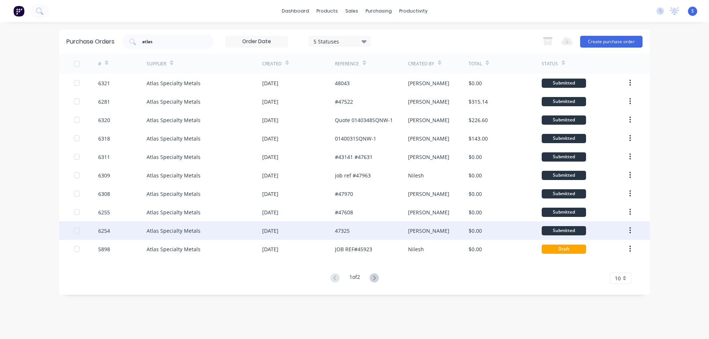
click at [294, 232] on div "[DATE]" at bounding box center [298, 230] width 73 height 18
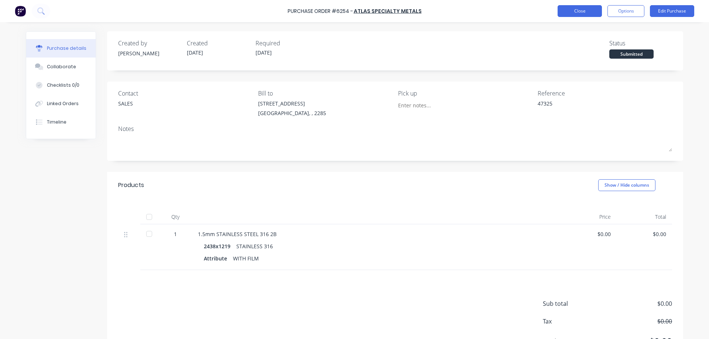
click at [580, 12] on button "Close" at bounding box center [579, 11] width 44 height 12
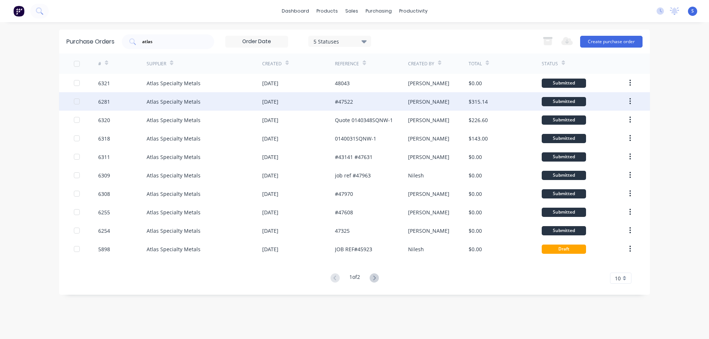
click at [320, 100] on div "[DATE]" at bounding box center [298, 101] width 73 height 18
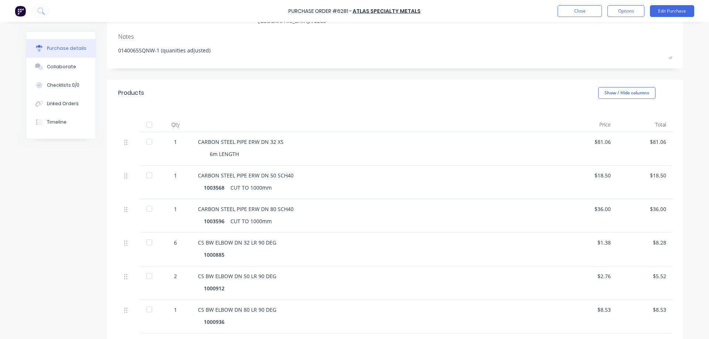
scroll to position [111, 0]
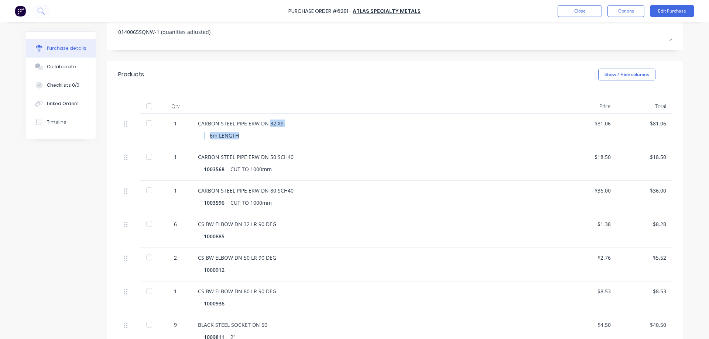
drag, startPoint x: 265, startPoint y: 124, endPoint x: 283, endPoint y: 128, distance: 18.5
click at [283, 128] on div "CARBON STEEL PIPE ERW DN 32 XS 6m LENGTH" at bounding box center [376, 131] width 369 height 34
drag, startPoint x: 261, startPoint y: 154, endPoint x: 273, endPoint y: 156, distance: 12.3
click at [273, 156] on div "CARBON STEEL PIPE ERW DN 50 SCH40" at bounding box center [376, 157] width 357 height 8
drag, startPoint x: 262, startPoint y: 193, endPoint x: 274, endPoint y: 191, distance: 11.2
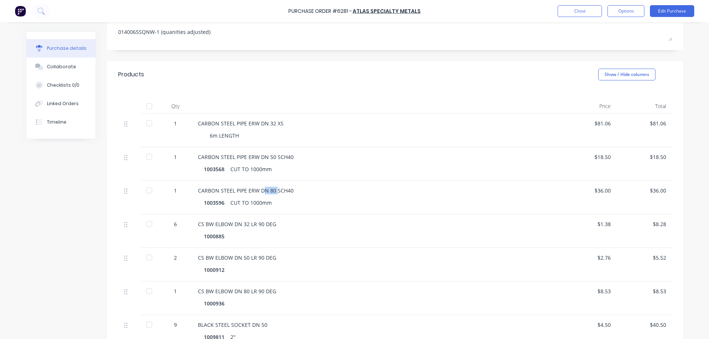
click at [274, 191] on div "CARBON STEEL PIPE ERW DN 80 SCH40" at bounding box center [376, 191] width 357 height 8
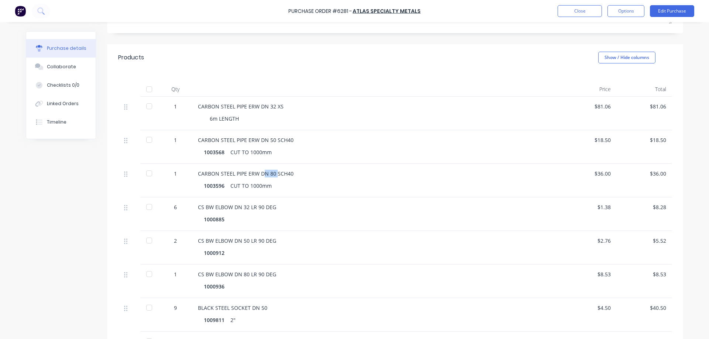
scroll to position [108, 0]
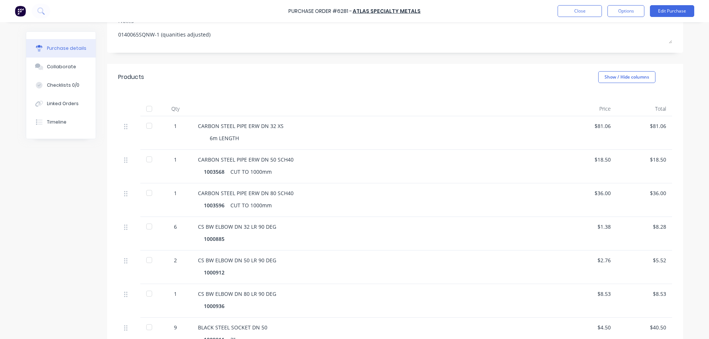
click at [98, 135] on div "Purchase details Collaborate Checklists 0/0 Linked Orders Timeline" at bounding box center [66, 85] width 81 height 108
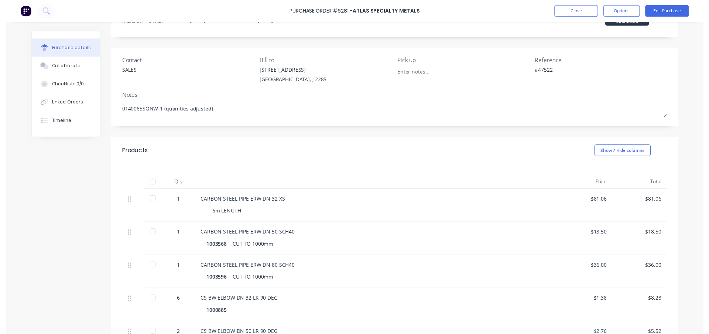
scroll to position [0, 0]
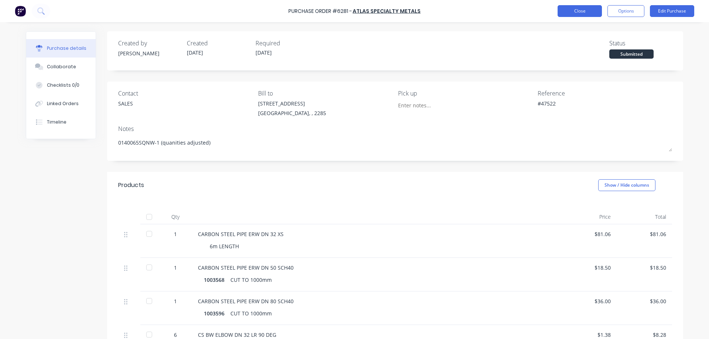
click at [584, 13] on button "Close" at bounding box center [579, 11] width 44 height 12
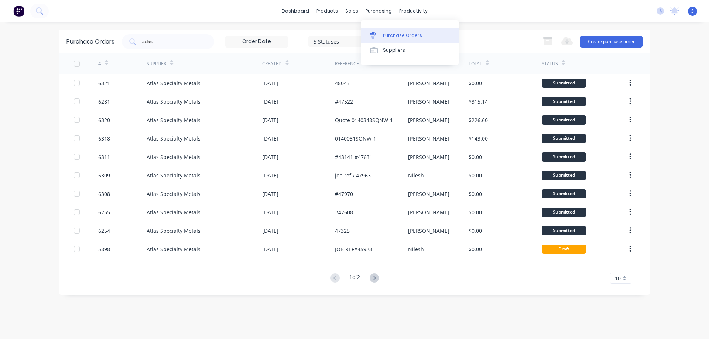
click at [406, 34] on div "Purchase Orders" at bounding box center [402, 35] width 39 height 7
drag, startPoint x: 169, startPoint y: 43, endPoint x: 7, endPoint y: 50, distance: 161.5
click at [38, 50] on div "dashboard products sales purchasing productivity dashboard products Product Cat…" at bounding box center [354, 169] width 709 height 339
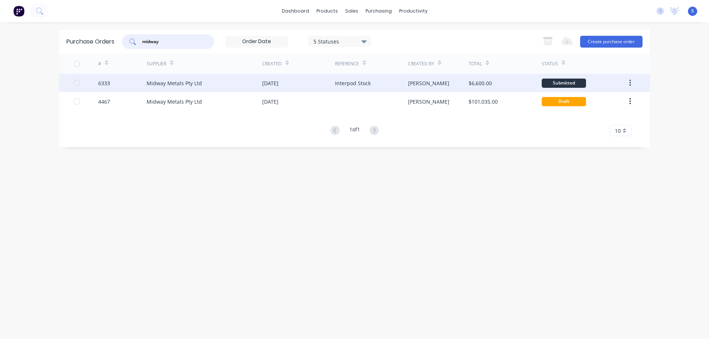
type input "midway"
click at [252, 83] on div "Midway Metals Pty Ltd" at bounding box center [205, 83] width 116 height 18
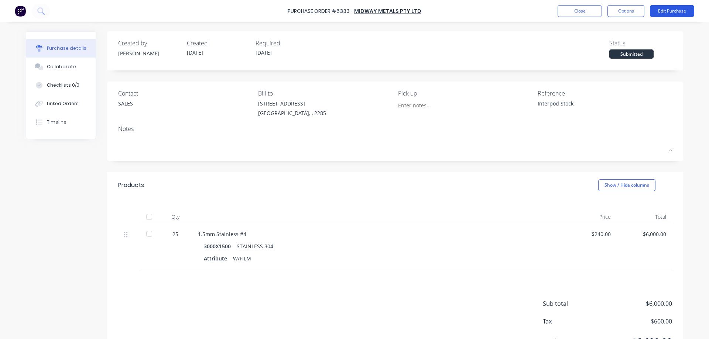
click at [657, 9] on button "Edit Purchase" at bounding box center [672, 11] width 44 height 12
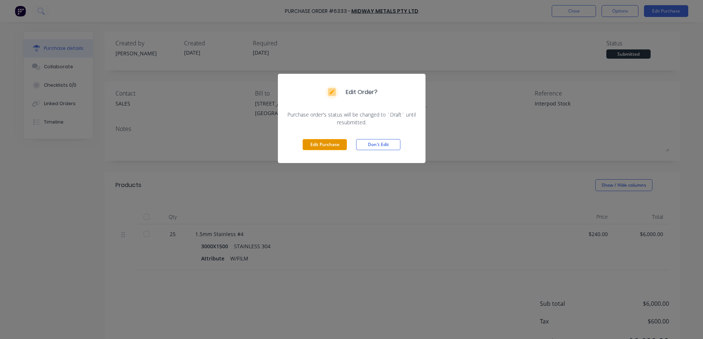
click at [322, 145] on button "Edit Purchase" at bounding box center [325, 144] width 44 height 11
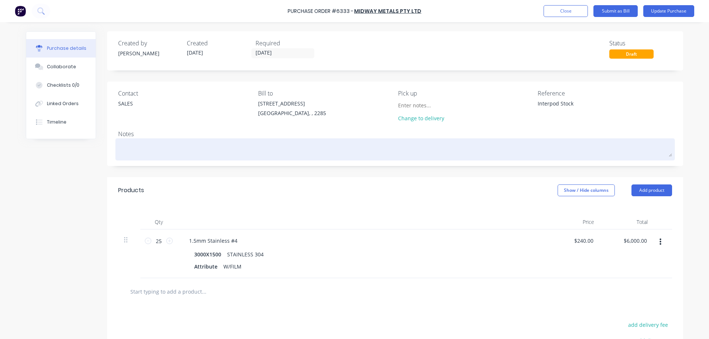
click at [147, 147] on textarea at bounding box center [395, 148] width 554 height 17
paste textarea "744,860"
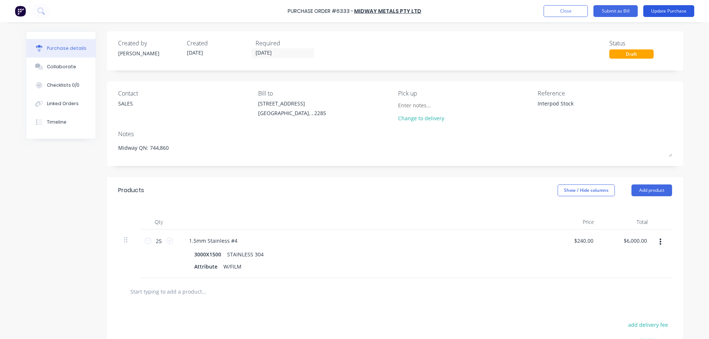
type textarea "Midway QN: 744,860"
click at [678, 10] on button "Update Purchase" at bounding box center [668, 11] width 51 height 12
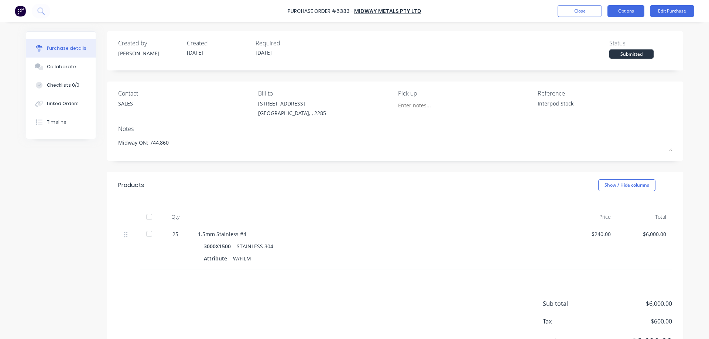
click at [625, 10] on button "Options" at bounding box center [625, 11] width 37 height 12
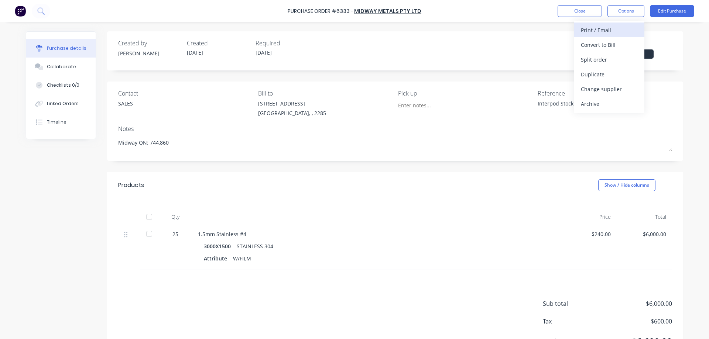
click at [606, 29] on div "Print / Email" at bounding box center [609, 30] width 57 height 11
click at [597, 65] on button "Without pricing" at bounding box center [609, 59] width 70 height 15
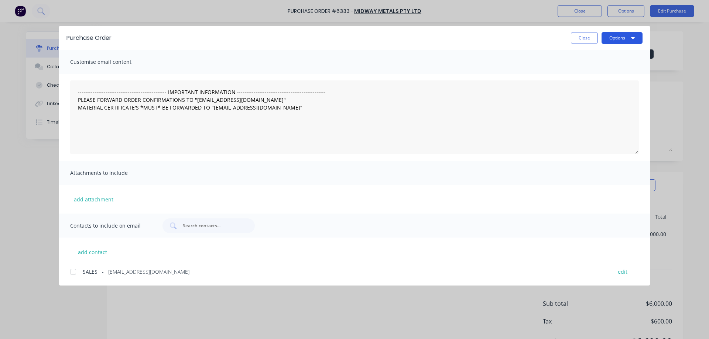
click at [612, 39] on button "Options" at bounding box center [621, 38] width 41 height 12
click at [589, 71] on div "Print" at bounding box center [607, 71] width 57 height 11
click at [582, 37] on button "Close" at bounding box center [584, 38] width 27 height 12
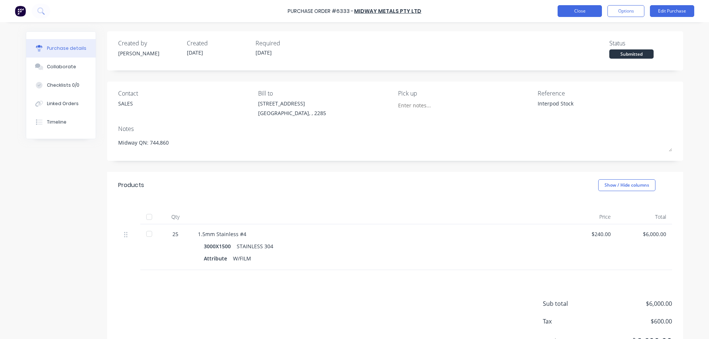
click at [586, 9] on button "Close" at bounding box center [579, 11] width 44 height 12
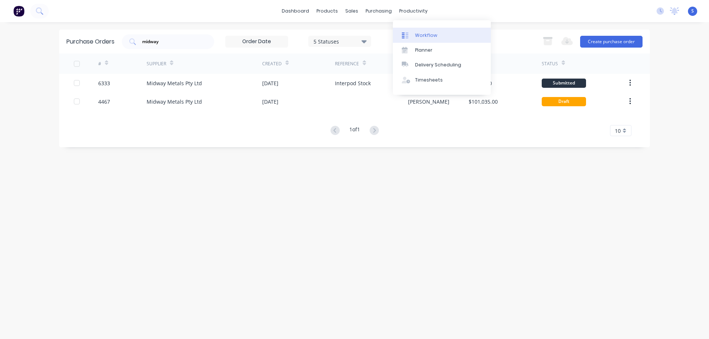
click at [415, 34] on div "Workflow" at bounding box center [426, 35] width 22 height 7
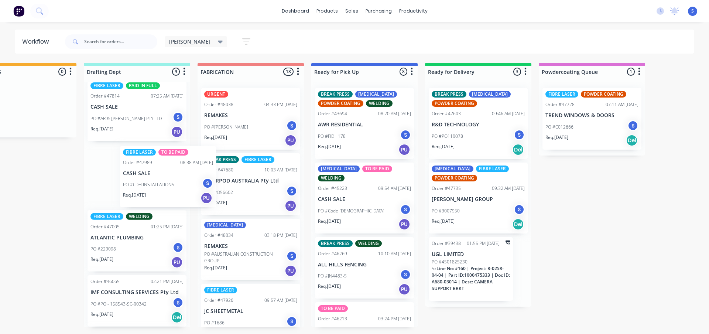
scroll to position [0, 271]
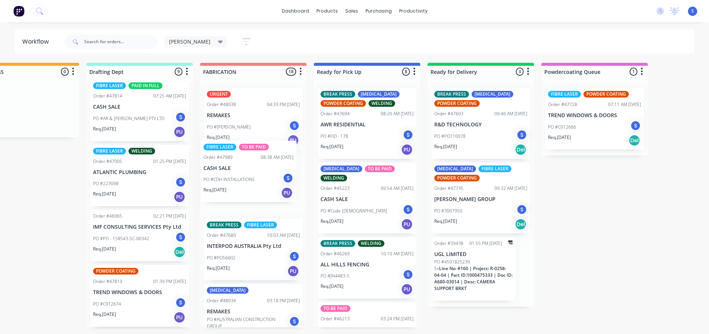
drag, startPoint x: 115, startPoint y: 188, endPoint x: 228, endPoint y: 184, distance: 113.4
click at [228, 184] on div "Submitted 0 Sort By Created date Required date Order number Customer name Most …" at bounding box center [339, 195] width 1231 height 264
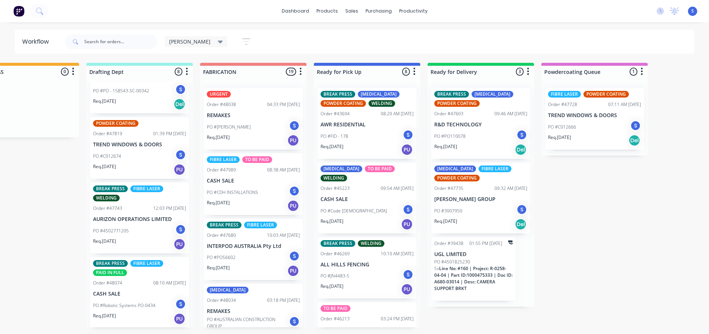
scroll to position [0, 269]
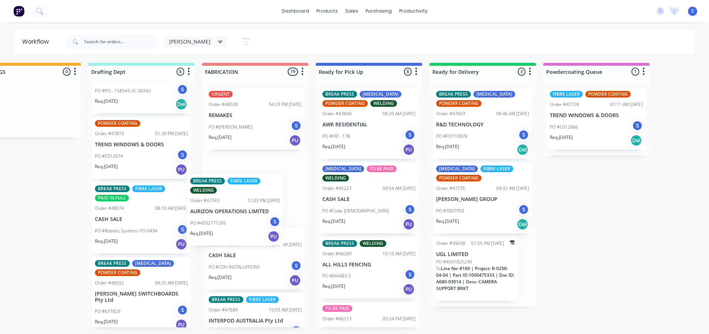
drag, startPoint x: 113, startPoint y: 229, endPoint x: 212, endPoint y: 221, distance: 99.2
click at [212, 221] on div "Submitted 0 Sort By Created date Required date Order number Customer name Most …" at bounding box center [341, 195] width 1231 height 264
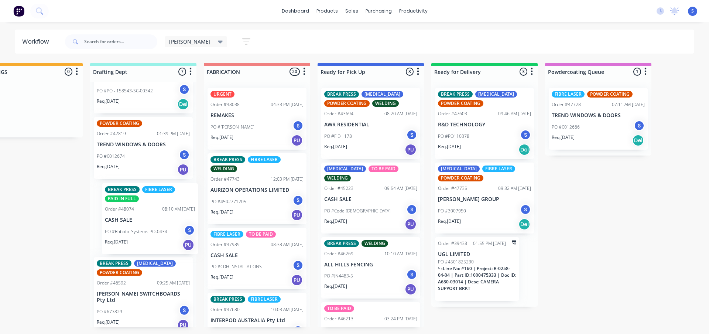
scroll to position [0, 266]
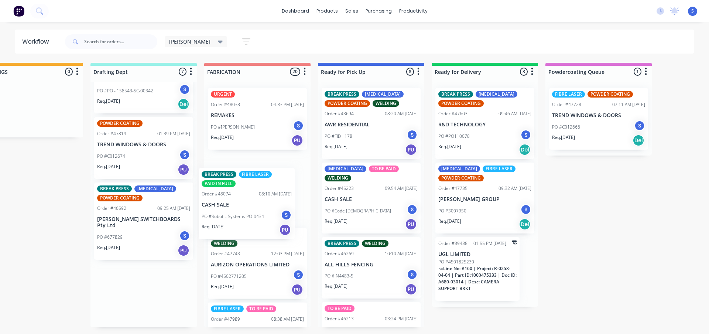
drag, startPoint x: 129, startPoint y: 225, endPoint x: 237, endPoint y: 211, distance: 109.4
click at [237, 211] on div "Submitted 0 Sort By Created date Required date Order number Customer name Most …" at bounding box center [343, 195] width 1231 height 264
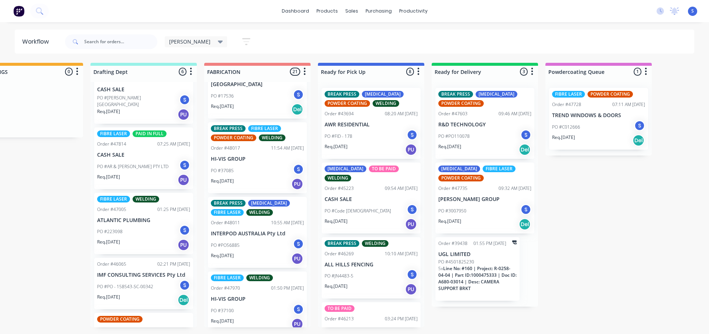
scroll to position [0, 0]
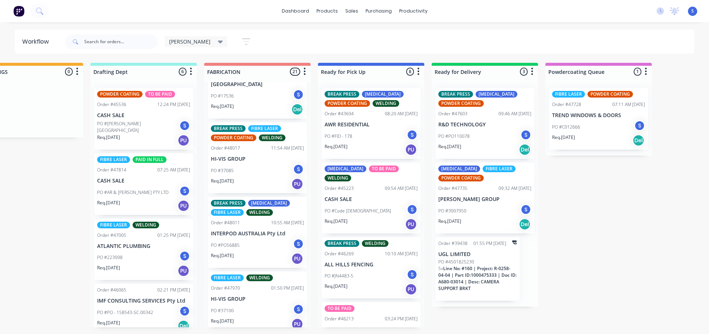
click at [358, 39] on div "[PERSON_NAME] Save new view None edit [PERSON_NAME] (Default) edit [PERSON_NAME…" at bounding box center [378, 42] width 631 height 22
